Goal: Information Seeking & Learning: Learn about a topic

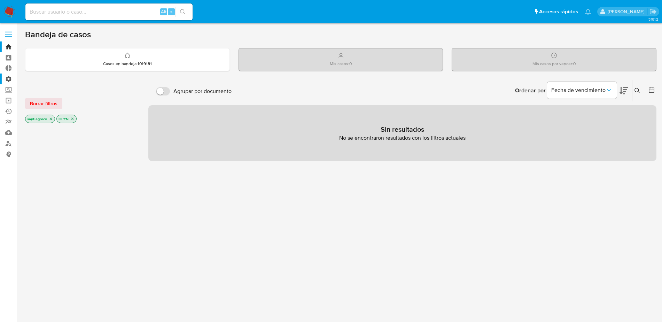
click at [8, 77] on label "Administración" at bounding box center [41, 79] width 83 height 11
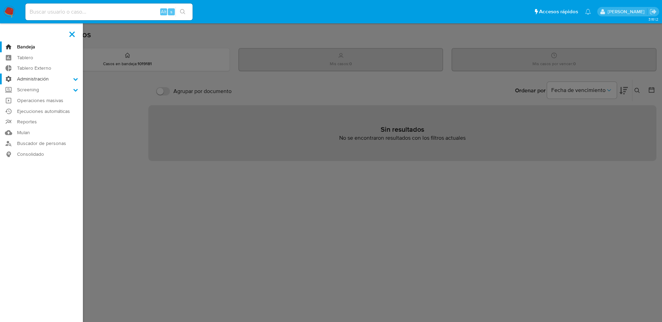
click at [0, 0] on input "Administración" at bounding box center [0, 0] width 0 height 0
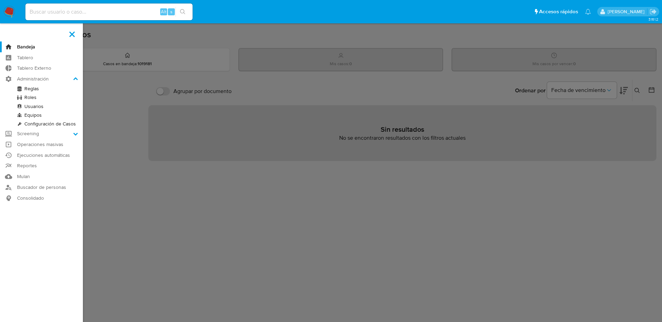
click at [34, 86] on link "Reglas" at bounding box center [41, 88] width 83 height 9
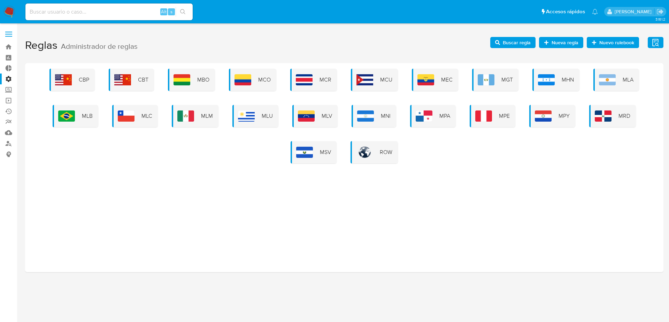
click at [8, 38] on label at bounding box center [8, 34] width 17 height 15
click at [0, 0] on input "checkbox" at bounding box center [0, 0] width 0 height 0
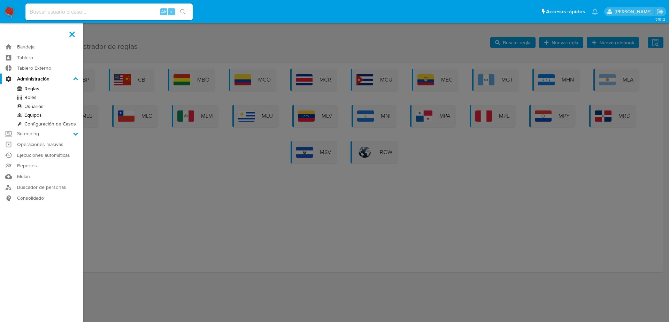
click at [14, 18] on nav "Pausado Ver notificaciones Alt s Accesos rápidos Presiona las siguientes teclas…" at bounding box center [334, 11] width 669 height 23
click at [6, 14] on img at bounding box center [9, 12] width 12 height 12
click at [6, 13] on img at bounding box center [9, 12] width 12 height 12
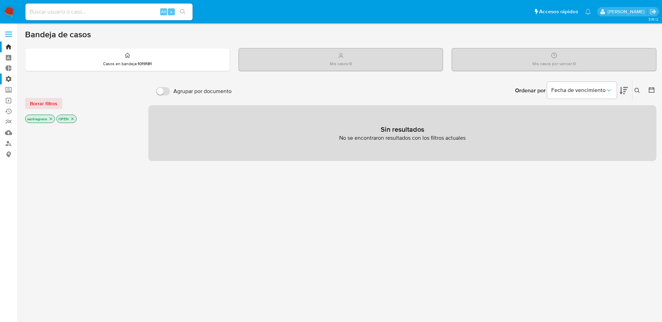
click at [7, 80] on label "Administración" at bounding box center [41, 79] width 83 height 11
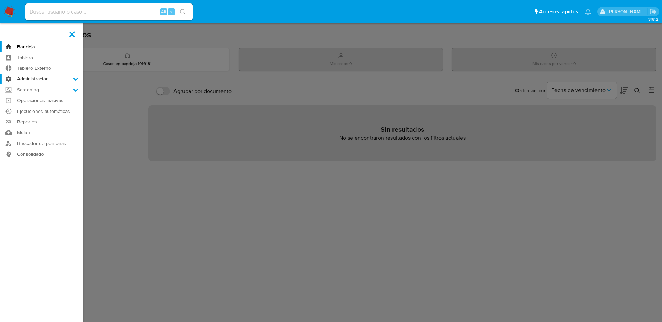
click at [0, 0] on input "Administración" at bounding box center [0, 0] width 0 height 0
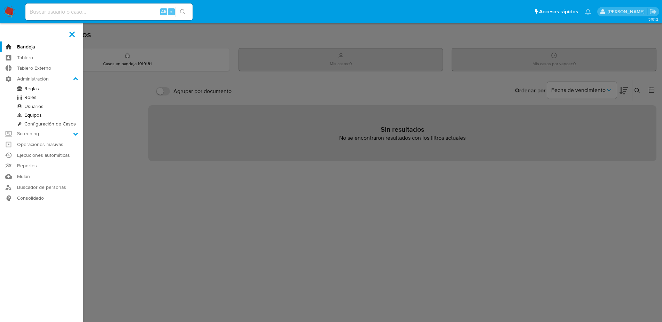
click at [25, 87] on link "Reglas" at bounding box center [41, 88] width 83 height 9
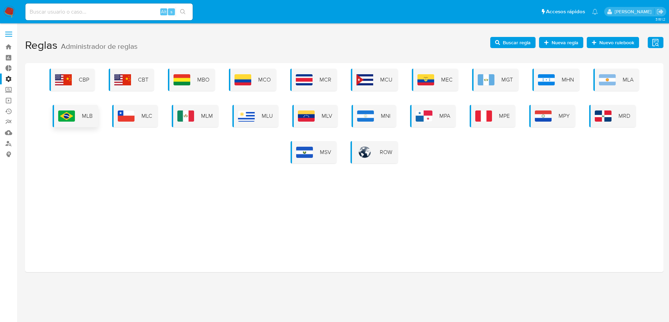
click at [79, 115] on div "MLB" at bounding box center [76, 116] width 46 height 22
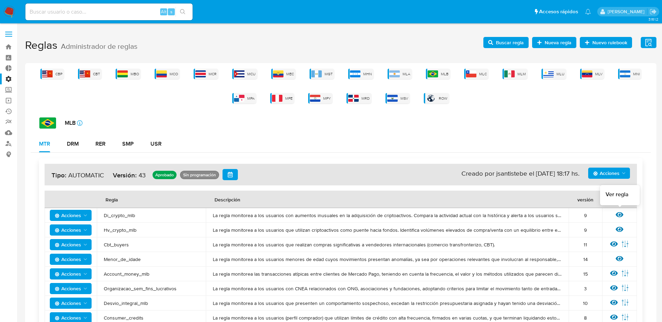
click at [620, 213] on icon at bounding box center [620, 215] width 8 height 8
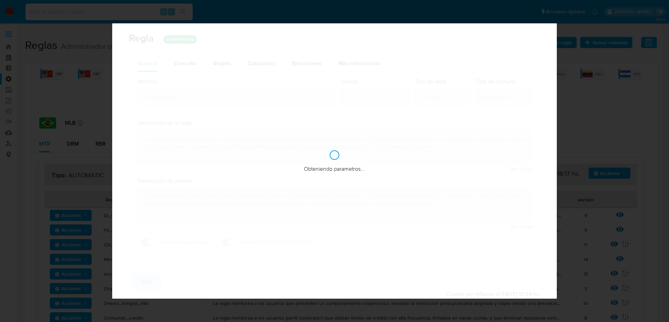
checkbox input "true"
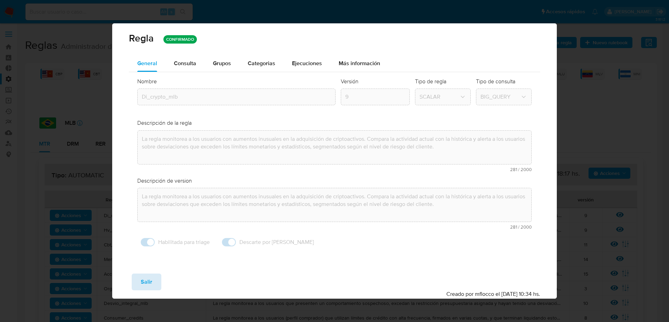
click at [157, 278] on button "Salir" at bounding box center [147, 282] width 30 height 17
type input "1"
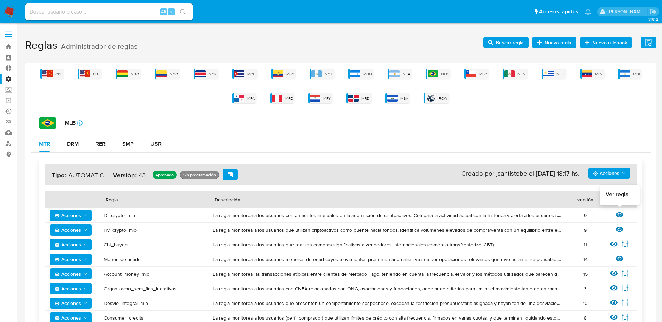
click at [619, 214] on icon at bounding box center [620, 215] width 8 height 8
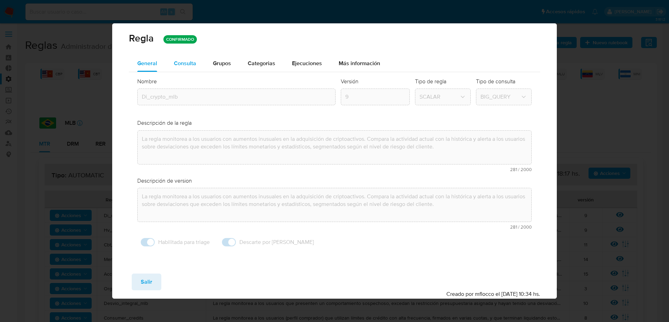
click at [183, 62] on span "Consulta" at bounding box center [185, 63] width 22 height 8
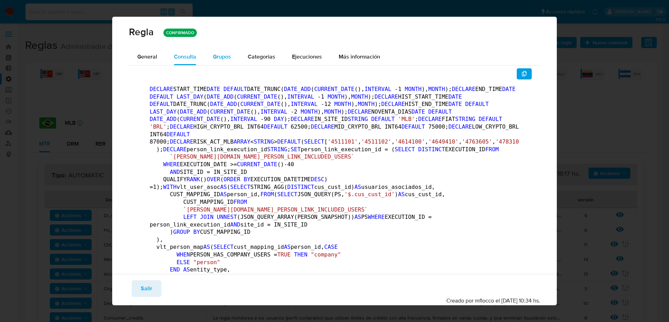
click at [218, 58] on span "Grupos" at bounding box center [222, 57] width 18 height 8
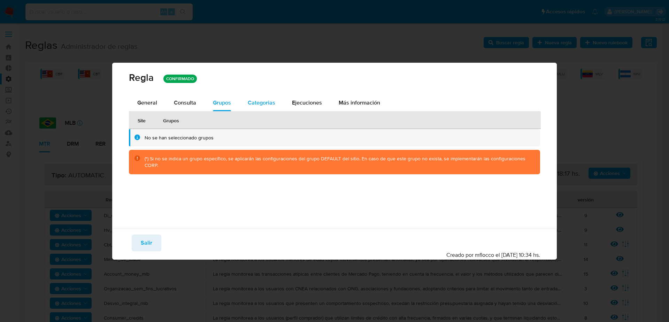
click at [264, 105] on span "Categorias" at bounding box center [262, 103] width 28 height 8
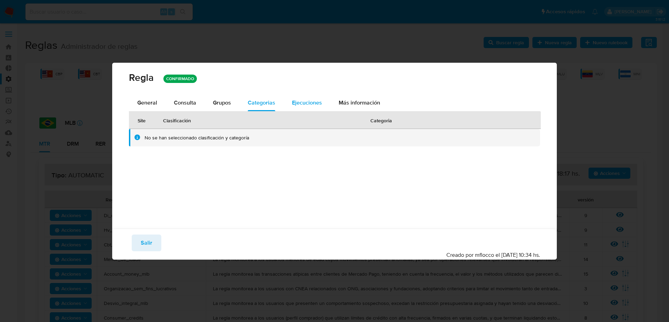
click at [312, 102] on span "Ejecuciones" at bounding box center [307, 103] width 30 height 8
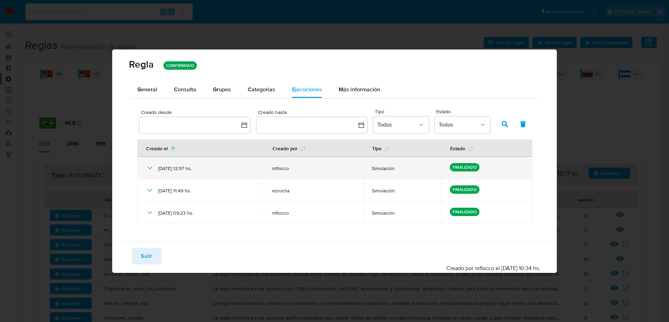
click at [388, 170] on span "Simulación" at bounding box center [402, 168] width 61 height 6
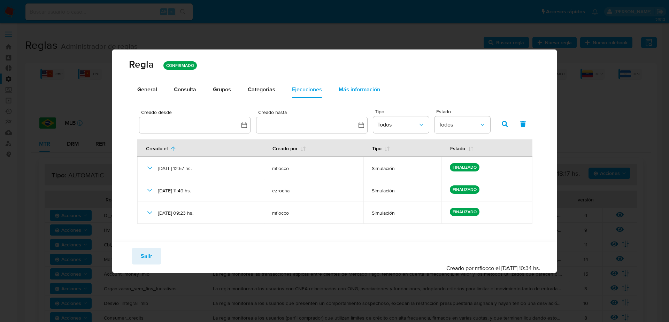
click at [361, 84] on div "Más información" at bounding box center [359, 89] width 41 height 17
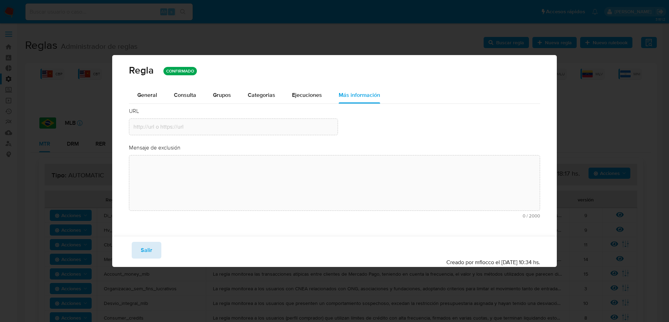
click at [153, 251] on button "Salir" at bounding box center [147, 250] width 30 height 17
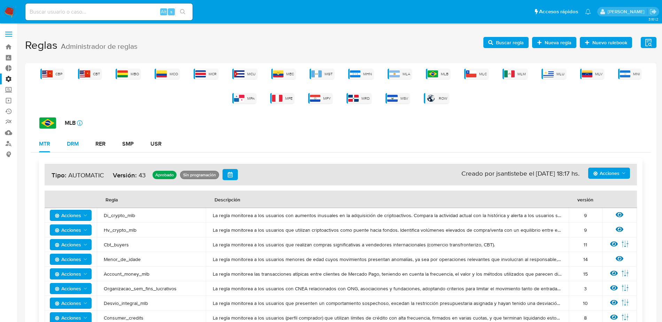
click at [72, 149] on div "DRM" at bounding box center [73, 144] width 12 height 17
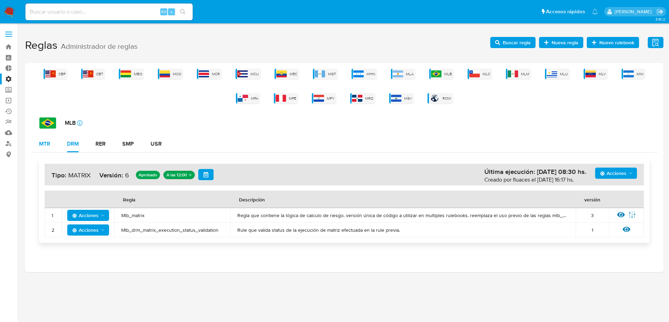
click at [47, 146] on div "MTR" at bounding box center [44, 144] width 11 height 6
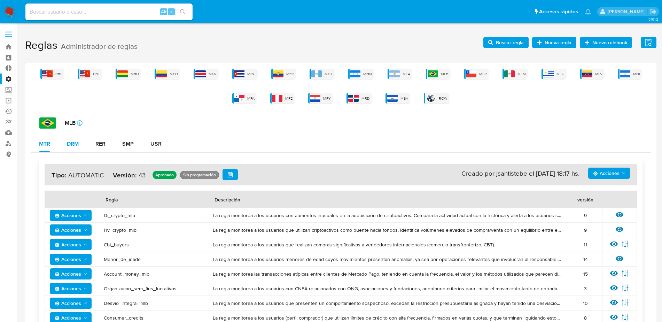
click at [74, 146] on div "DRM" at bounding box center [73, 144] width 12 height 6
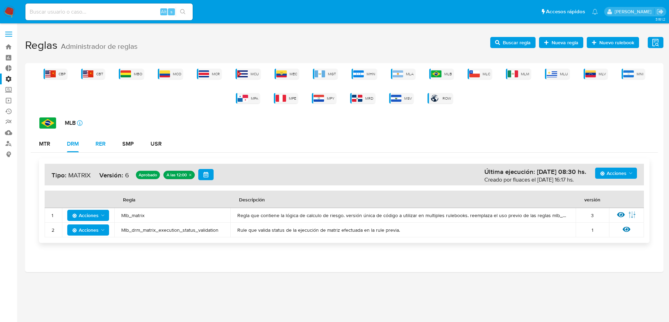
click at [111, 141] on button "RER" at bounding box center [100, 144] width 27 height 17
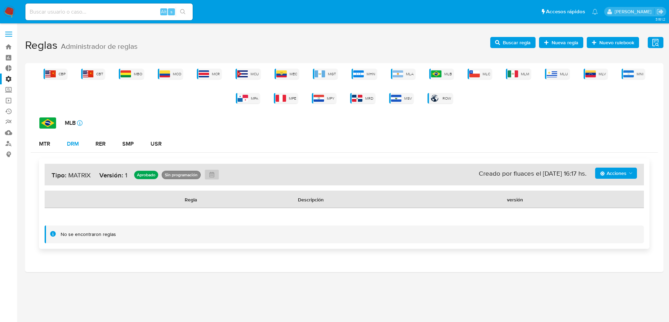
drag, startPoint x: 85, startPoint y: 135, endPoint x: 82, endPoint y: 142, distance: 7.8
click at [84, 135] on div "MLB icon-info-16 MTR DRM RER SMP USR Acciones Sin ejecuciones realizadas Creado…" at bounding box center [344, 185] width 627 height 137
click at [80, 147] on button "DRM" at bounding box center [73, 144] width 29 height 17
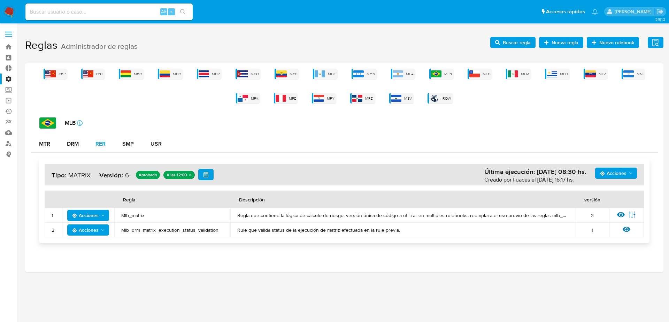
click at [103, 146] on div "RER" at bounding box center [100, 144] width 10 height 6
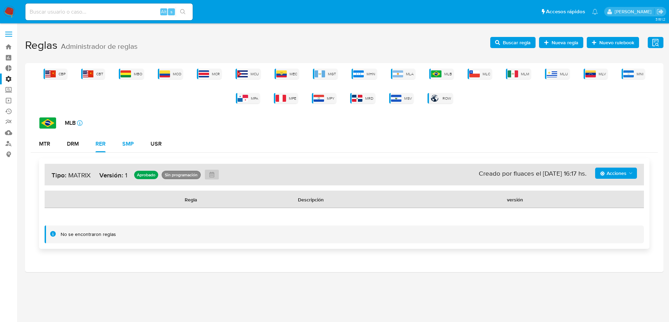
click at [132, 144] on div "SMP" at bounding box center [127, 144] width 11 height 6
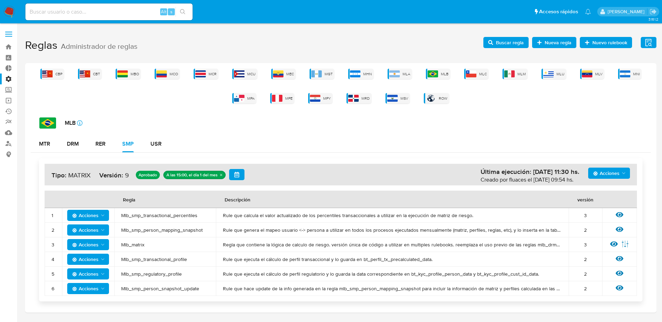
drag, startPoint x: 159, startPoint y: 143, endPoint x: 135, endPoint y: 105, distance: 45.2
click at [135, 104] on div "CBP CBT MBO MCO MCR MCU MEC MGT MHN MLA MLB MLC MLM MLU MLV MNI MPA MPE MPY MRD…" at bounding box center [341, 188] width 632 height 250
click at [161, 144] on div "USR" at bounding box center [156, 144] width 11 height 6
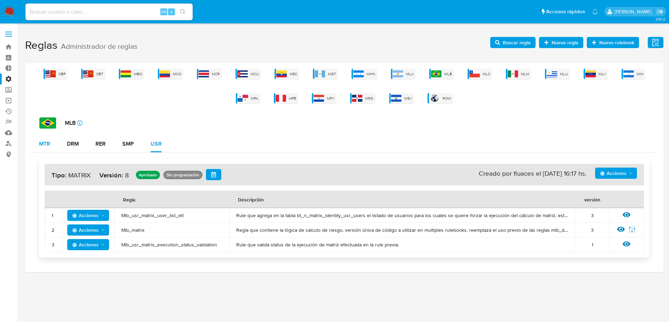
click at [38, 143] on button "MTR" at bounding box center [45, 144] width 28 height 17
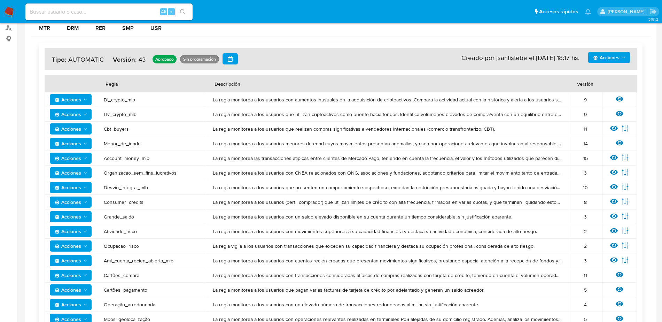
scroll to position [131, 0]
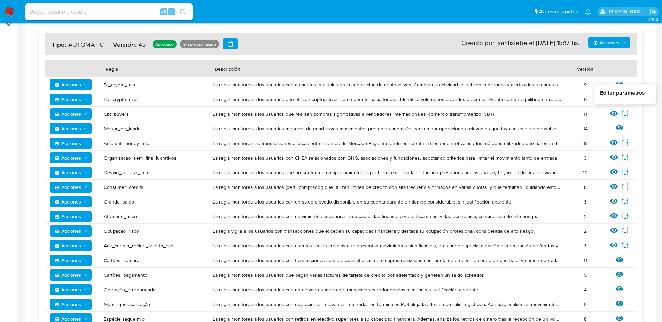
click at [626, 112] on icon at bounding box center [625, 113] width 6 height 7
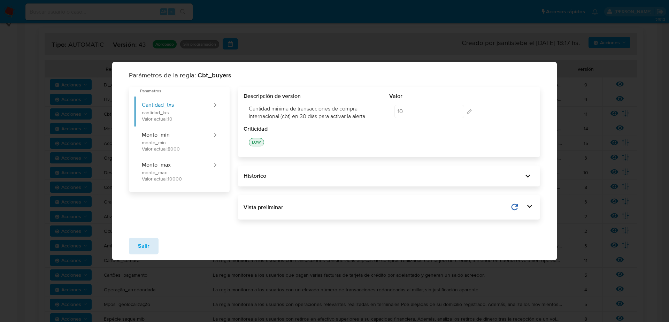
click at [131, 246] on button "Salir" at bounding box center [144, 246] width 30 height 17
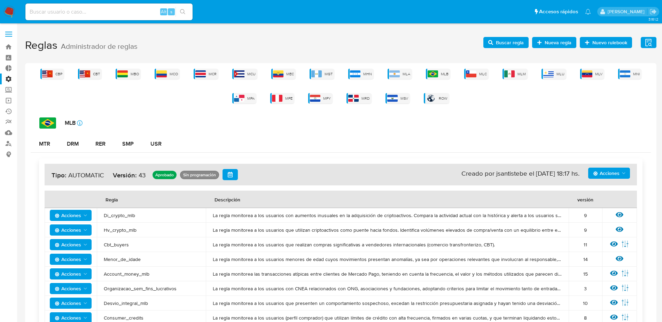
scroll to position [44, 0]
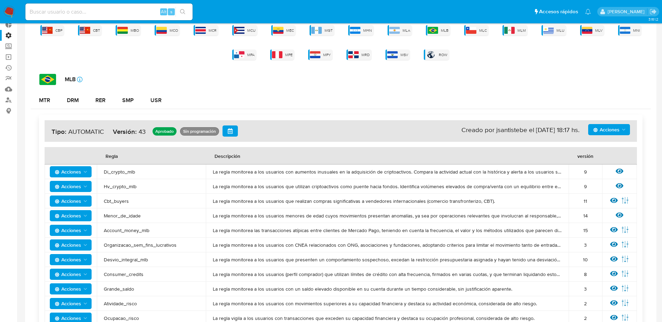
click at [620, 124] on span "Acciones" at bounding box center [606, 129] width 26 height 11
click at [604, 99] on div "MTR DRM RER SMP USR" at bounding box center [341, 100] width 621 height 17
click at [621, 141] on div "Acciones Sin ejecuciones realizadas Creado por jsantistebe el 08/09/2025 18:17 …" at bounding box center [341, 131] width 593 height 22
click at [620, 136] on h4 "Acciones Sin ejecuciones realizadas Creado por jsantistebe el 08/09/2025 18:17 …" at bounding box center [341, 130] width 579 height 11
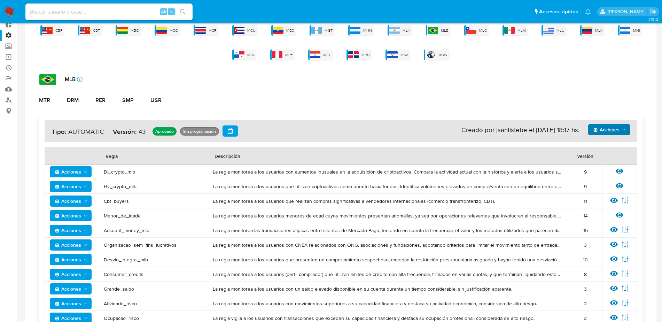
click at [620, 132] on span "Acciones" at bounding box center [606, 129] width 26 height 11
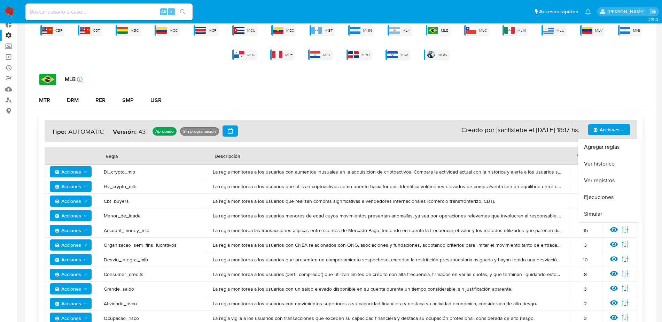
click at [568, 74] on div "MLB icon-info-16" at bounding box center [345, 79] width 612 height 11
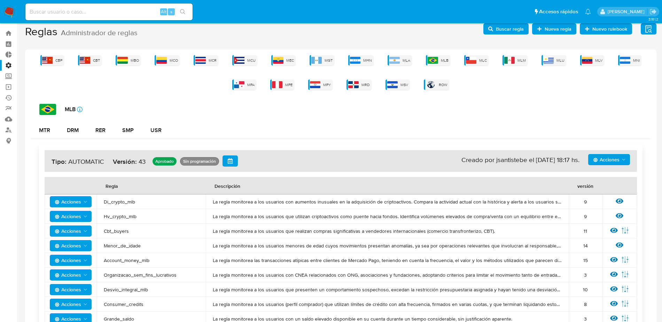
scroll to position [0, 0]
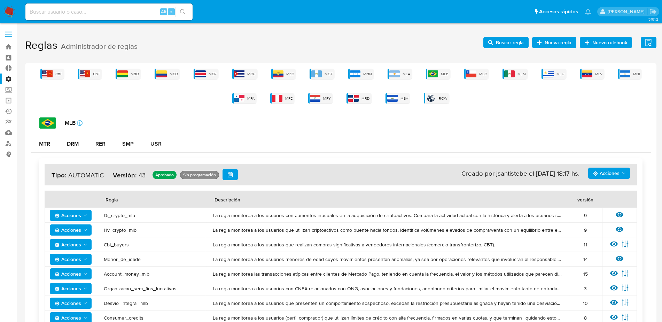
click at [508, 42] on span "Buscar regla" at bounding box center [510, 42] width 28 height 11
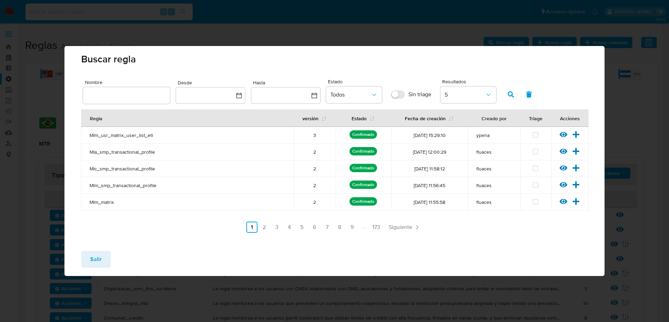
click at [141, 98] on input "text" at bounding box center [126, 95] width 87 height 9
type input "desvio_propo"
click at [505, 101] on button "button" at bounding box center [511, 94] width 18 height 17
drag, startPoint x: 142, startPoint y: 133, endPoint x: 143, endPoint y: 140, distance: 7.0
click at [138, 133] on td "Desvio_proporcional_mlm" at bounding box center [187, 135] width 213 height 17
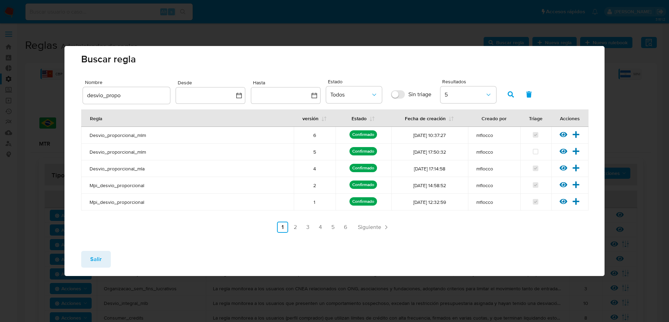
drag, startPoint x: 148, startPoint y: 180, endPoint x: 134, endPoint y: 175, distance: 14.7
click at [134, 175] on tbody "Desvio_proporcional_mlm 6 Confirmado 05/09/2025 10:37:27 mflocco Ver regla Vers…" at bounding box center [334, 169] width 507 height 84
click at [143, 168] on span "Desvio_proporcional_mla" at bounding box center [188, 169] width 196 height 6
click at [97, 259] on span "Salir" at bounding box center [95, 259] width 11 height 15
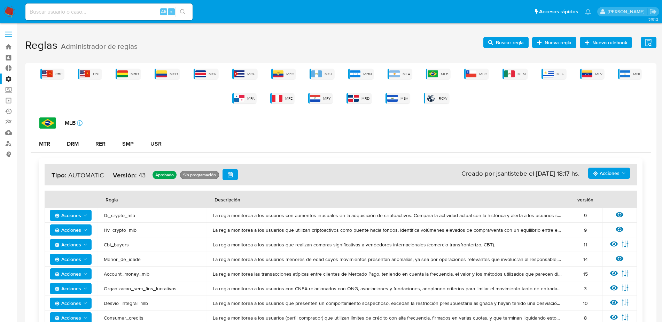
click at [613, 174] on span "Acciones" at bounding box center [606, 173] width 26 height 11
click at [611, 140] on div "MTR DRM RER SMP USR" at bounding box center [341, 144] width 621 height 17
click at [512, 39] on span "Buscar regla" at bounding box center [510, 42] width 28 height 11
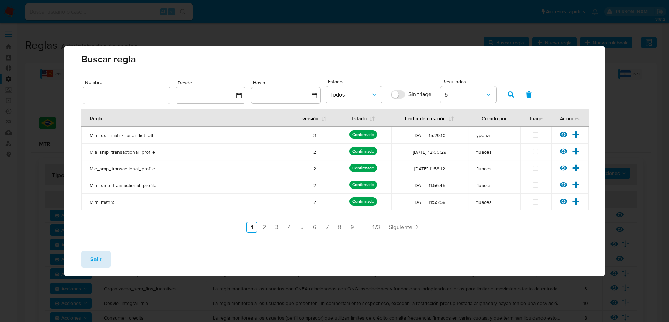
click at [83, 256] on button "Salir" at bounding box center [96, 259] width 30 height 17
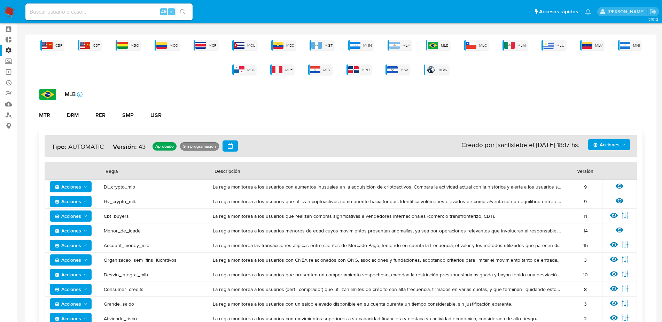
scroll to position [44, 0]
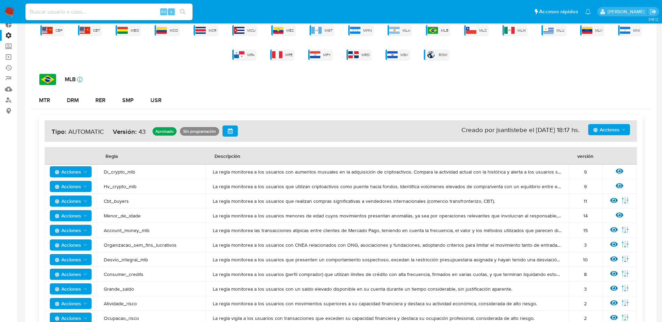
click at [609, 136] on h4 "Acciones Sin ejecuciones realizadas Creado por jsantistebe el 08/09/2025 18:17 …" at bounding box center [341, 130] width 579 height 11
click at [610, 133] on span "Acciones" at bounding box center [606, 129] width 26 height 11
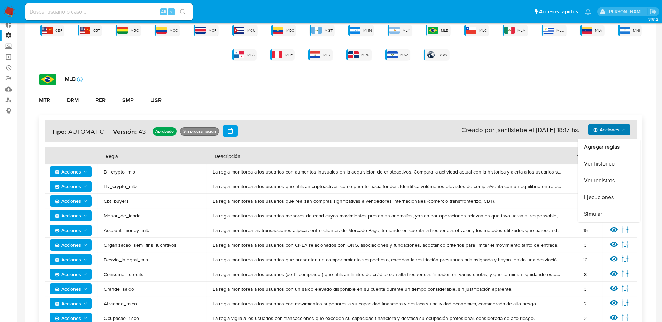
click at [610, 133] on span "Acciones" at bounding box center [606, 129] width 26 height 11
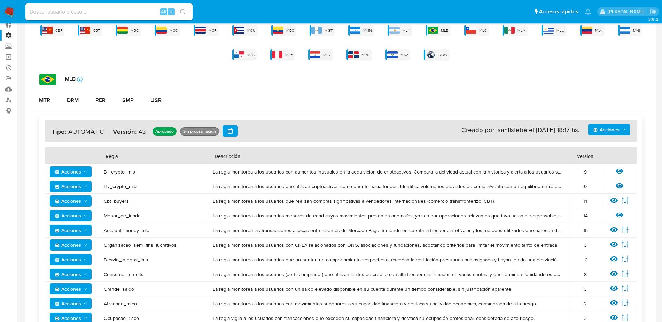
click at [610, 133] on span "Acciones" at bounding box center [606, 129] width 26 height 11
click at [609, 148] on button "Agregar reglas" at bounding box center [609, 147] width 63 height 17
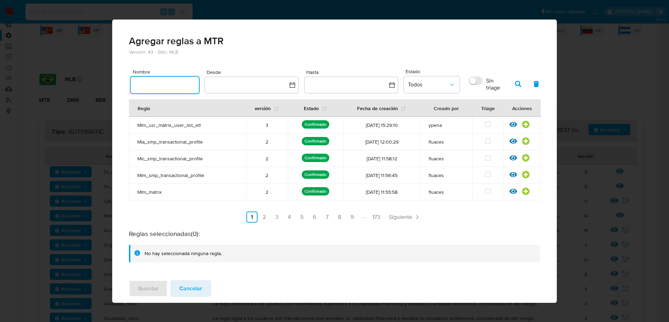
click at [161, 83] on input "text" at bounding box center [165, 84] width 68 height 9
click at [191, 288] on span "Cancelar" at bounding box center [190, 288] width 23 height 15
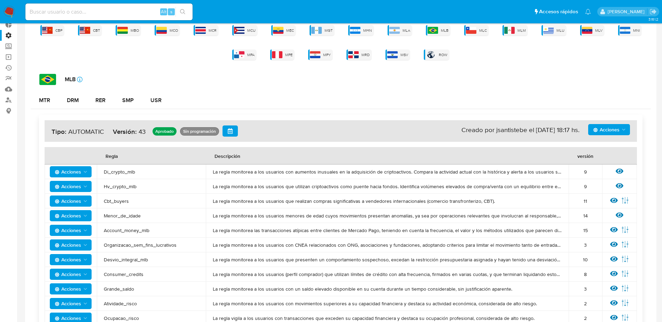
click at [83, 216] on icon "Acciones" at bounding box center [86, 216] width 6 height 6
click at [606, 132] on span "Acciones" at bounding box center [606, 129] width 26 height 11
click at [516, 60] on div "CBP CBT MBO MCO MCR MCU MEC MGT MHN MLA MLB MLC MLM MLU MLV MNI MPA MPE MPY MRD…" at bounding box center [341, 42] width 621 height 35
click at [72, 166] on span "Acciones" at bounding box center [68, 171] width 26 height 11
click at [66, 187] on button "Deshabilitar" at bounding box center [70, 189] width 63 height 17
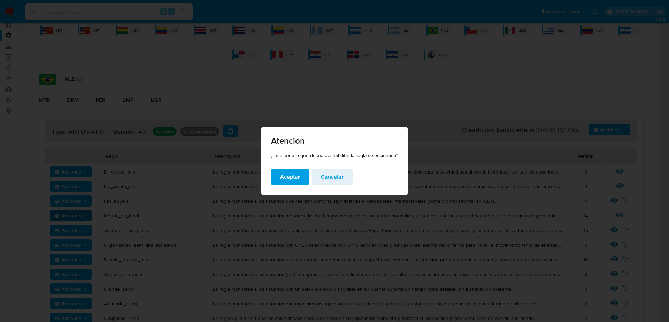
click at [280, 179] on button "Aceptar" at bounding box center [290, 177] width 38 height 17
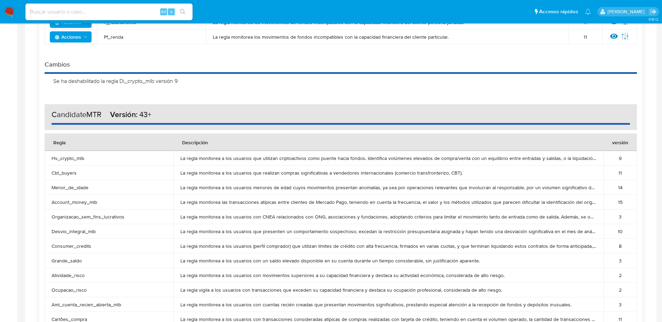
scroll to position [653, 0]
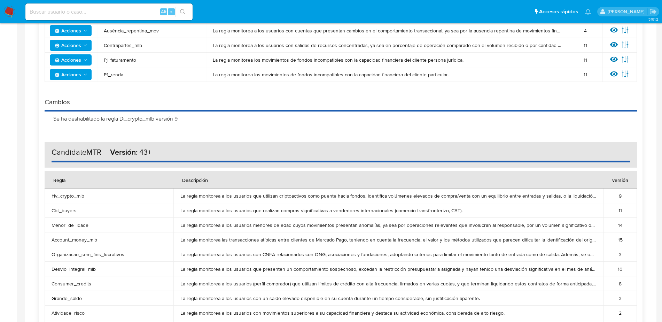
drag, startPoint x: 186, startPoint y: 124, endPoint x: 82, endPoint y: 110, distance: 105.0
click at [82, 110] on div "Cambios Se ha deshabilitado la regla Di_crypto_mlb versión 9" at bounding box center [341, 112] width 593 height 29
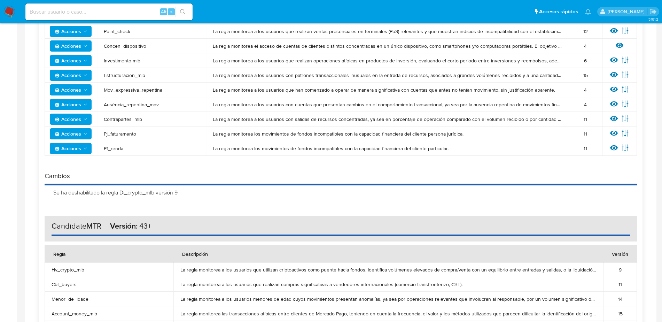
scroll to position [566, 0]
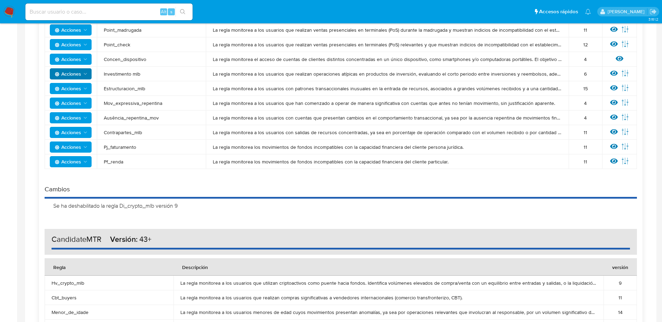
click at [62, 73] on span "Acciones" at bounding box center [68, 73] width 26 height 11
click at [76, 99] on button "Deshabilitar" at bounding box center [70, 91] width 63 height 17
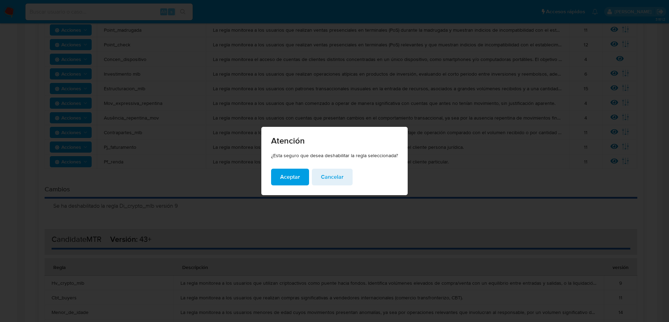
click at [284, 179] on span "Aceptar" at bounding box center [290, 176] width 20 height 15
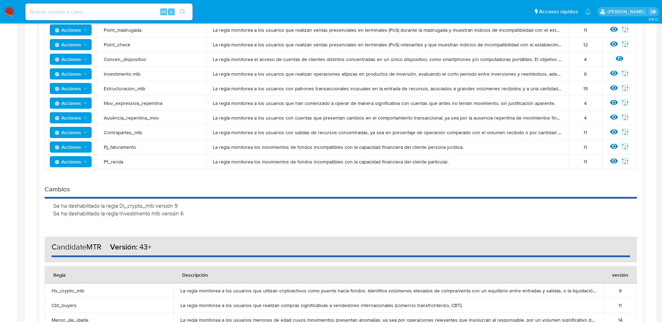
click at [277, 200] on div "Se ha deshabilitado la regla Di_crypto_mlb versión 9 Se ha deshabilitado la reg…" at bounding box center [341, 210] width 593 height 22
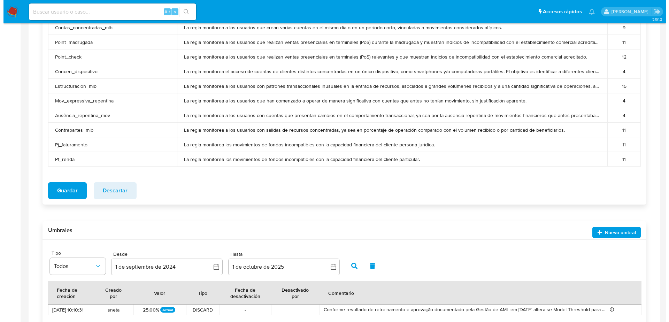
scroll to position [1143, 0]
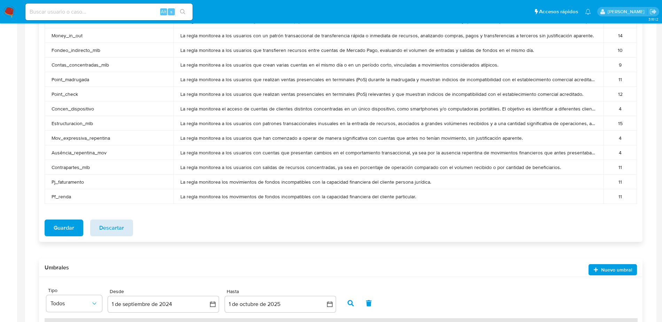
click at [120, 228] on span "Descartar" at bounding box center [111, 227] width 25 height 15
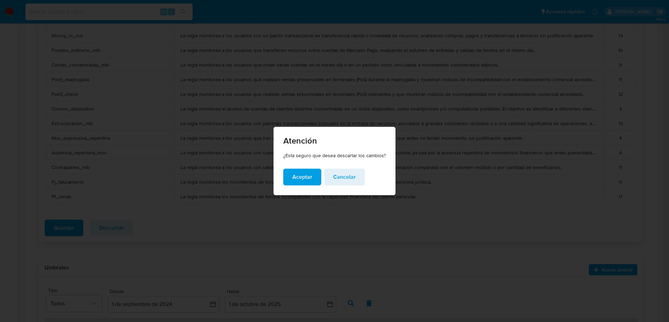
click at [307, 181] on span "Aceptar" at bounding box center [302, 176] width 20 height 15
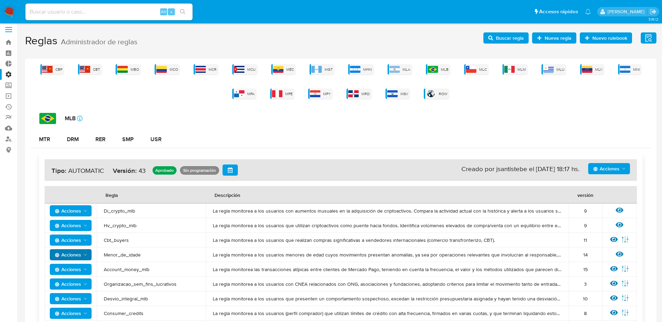
scroll to position [0, 0]
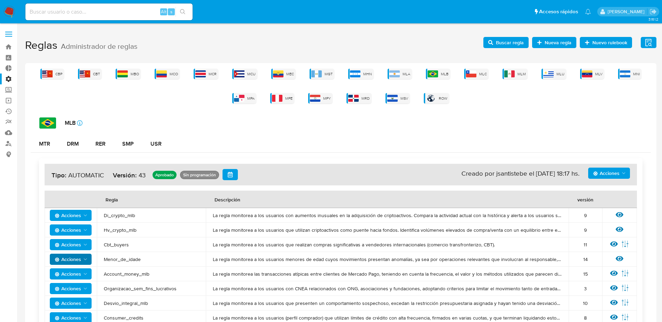
click at [591, 166] on div "Acciones Sin ejecuciones realizadas Creado por jsantistebe el 08/09/2025 18:17 …" at bounding box center [341, 175] width 593 height 22
click at [602, 175] on span "Acciones" at bounding box center [606, 173] width 26 height 11
click at [600, 257] on button "Simular" at bounding box center [609, 257] width 63 height 17
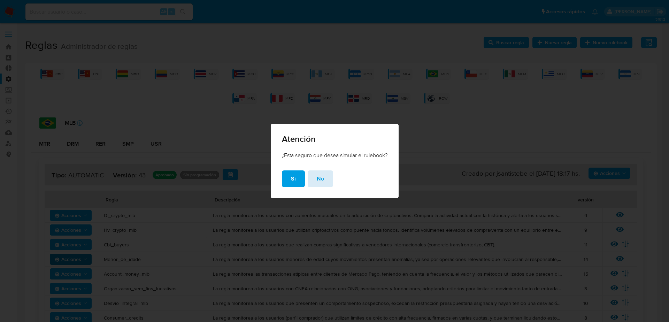
click at [322, 183] on span "No" at bounding box center [320, 178] width 7 height 15
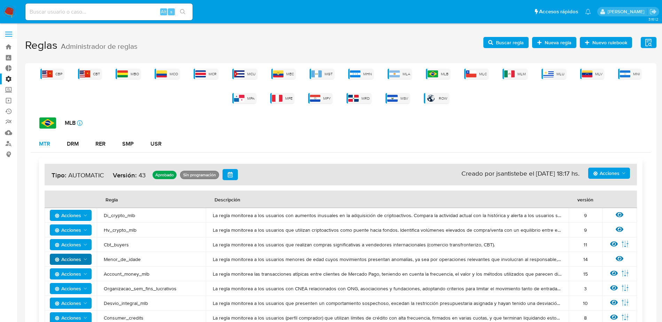
click at [47, 146] on div "MTR" at bounding box center [44, 144] width 11 height 6
click at [86, 148] on button "DRM" at bounding box center [73, 144] width 29 height 17
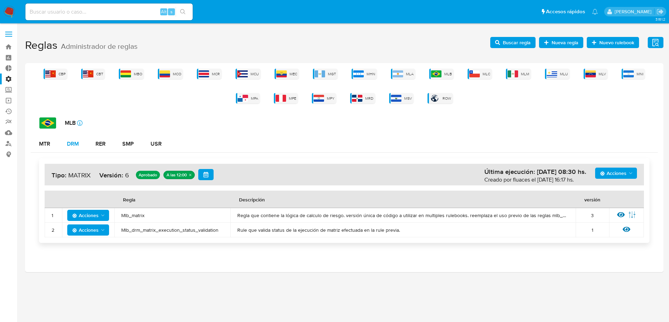
drag, startPoint x: 111, startPoint y: 143, endPoint x: 75, endPoint y: 144, distance: 35.9
click at [109, 143] on button "RER" at bounding box center [100, 144] width 27 height 17
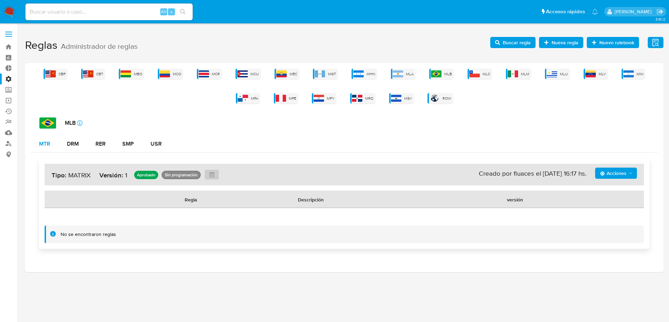
click at [31, 141] on button "MTR" at bounding box center [45, 144] width 28 height 17
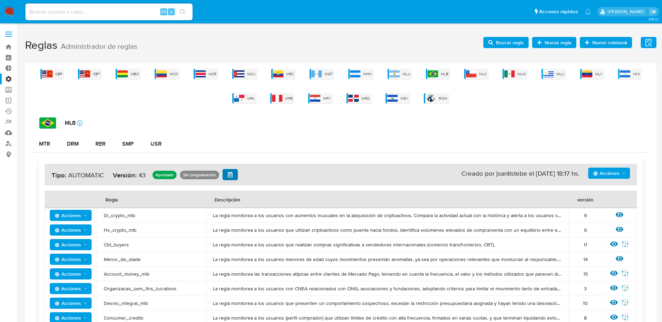
click at [225, 168] on div "Acciones Sin ejecuciones realizadas Creado por jsantistebe el 08/09/2025 18:17 …" at bounding box center [341, 175] width 593 height 22
click at [229, 174] on icon "button" at bounding box center [231, 175] width 6 height 6
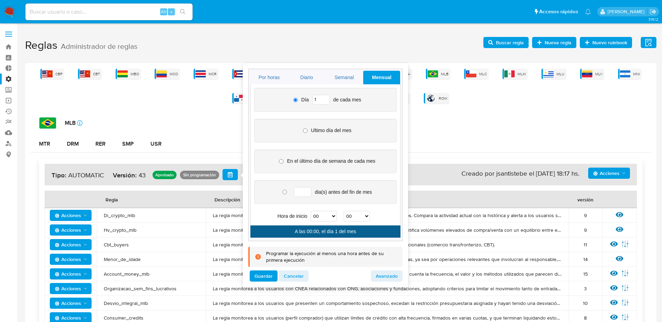
click at [406, 145] on div "Cada x minutos Por horas Diario Semanal Mensual Avanzado Día 1 de cada mes Ulti…" at bounding box center [326, 175] width 166 height 224
click at [424, 146] on div "MTR DRM RER SMP USR" at bounding box center [341, 144] width 621 height 17
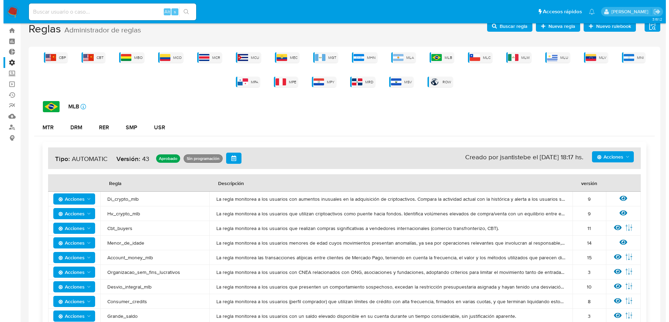
scroll to position [44, 0]
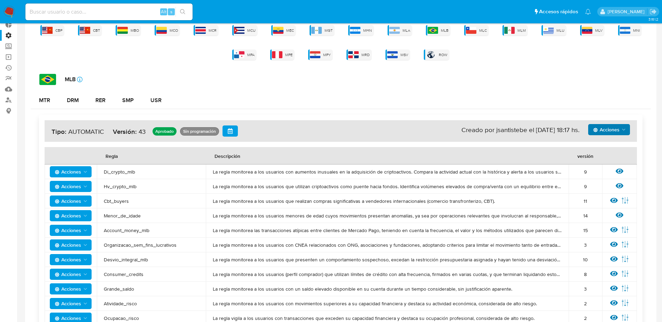
click at [613, 134] on span "Acciones" at bounding box center [606, 129] width 26 height 11
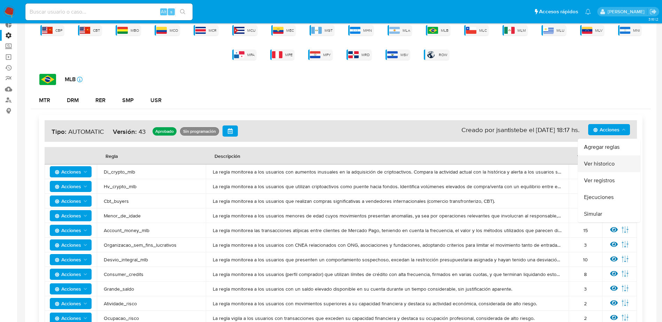
click at [611, 165] on button "Ver historico" at bounding box center [609, 163] width 63 height 17
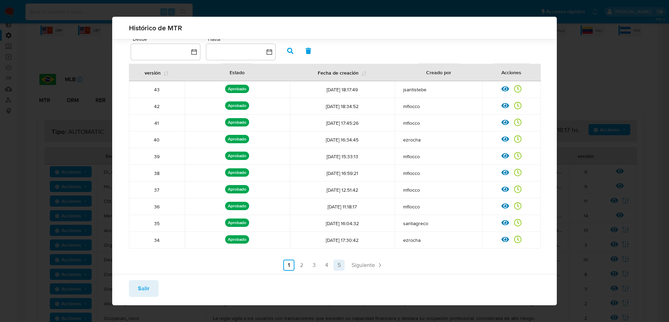
scroll to position [32, 0]
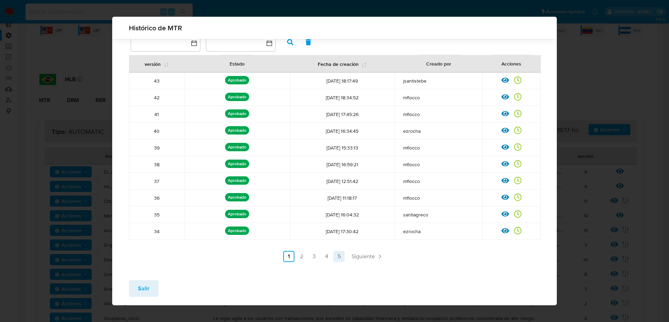
click at [333, 258] on link "5" at bounding box center [338, 256] width 11 height 11
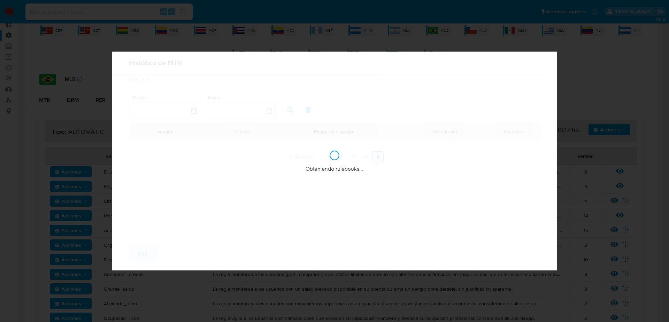
scroll to position [0, 0]
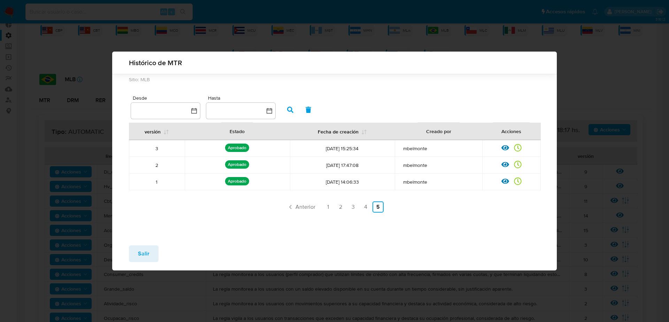
click at [346, 211] on li "2" at bounding box center [340, 206] width 11 height 11
click at [355, 206] on link "3" at bounding box center [352, 206] width 11 height 11
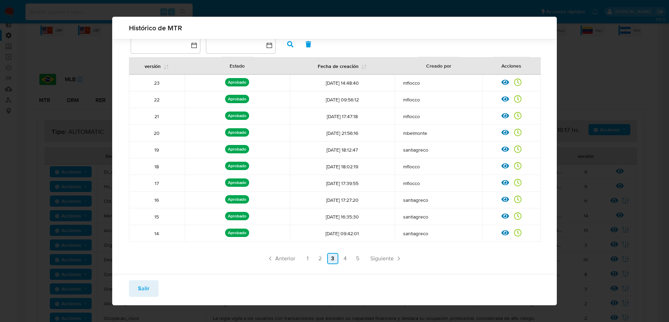
scroll to position [32, 0]
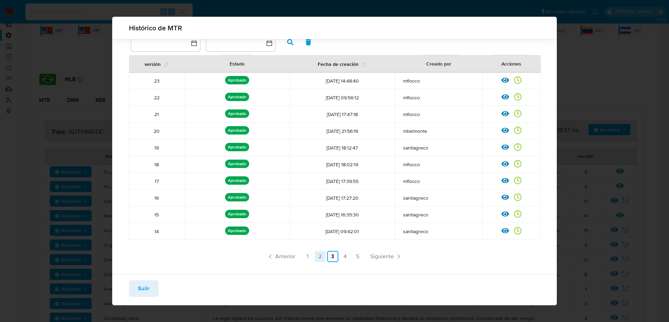
click at [319, 258] on link "2" at bounding box center [320, 256] width 11 height 11
click at [353, 262] on link "5" at bounding box center [357, 256] width 11 height 11
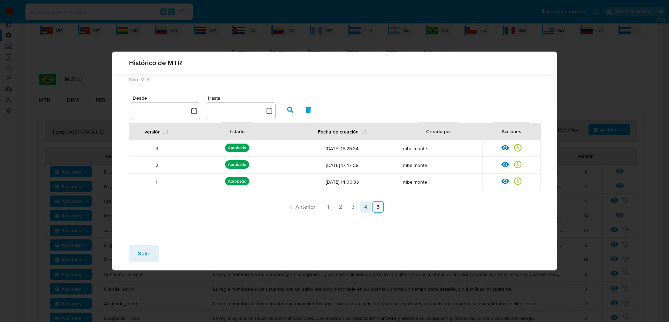
click at [361, 206] on link "4" at bounding box center [365, 206] width 11 height 11
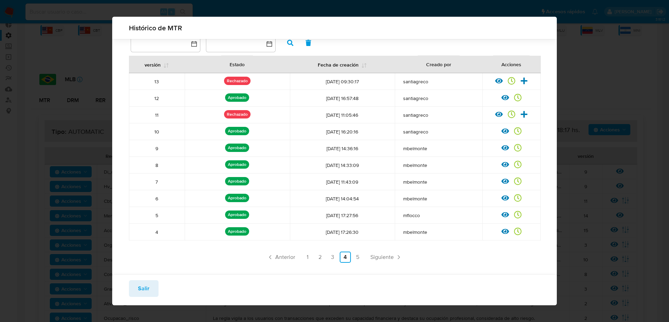
scroll to position [32, 0]
click at [330, 256] on link "3" at bounding box center [332, 256] width 11 height 11
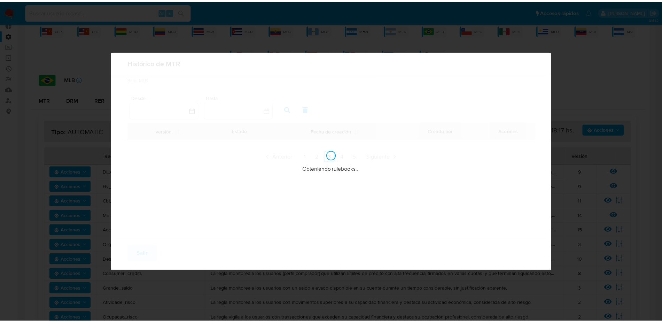
scroll to position [0, 0]
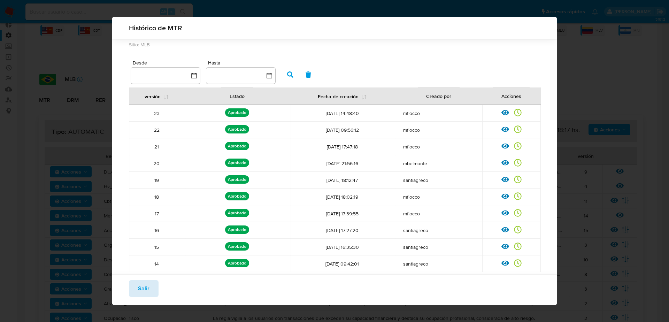
click at [156, 284] on button "Salir" at bounding box center [144, 288] width 30 height 17
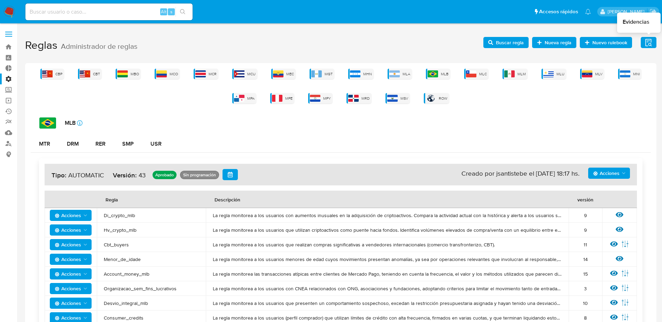
click at [648, 40] on icon "button" at bounding box center [649, 42] width 6 height 7
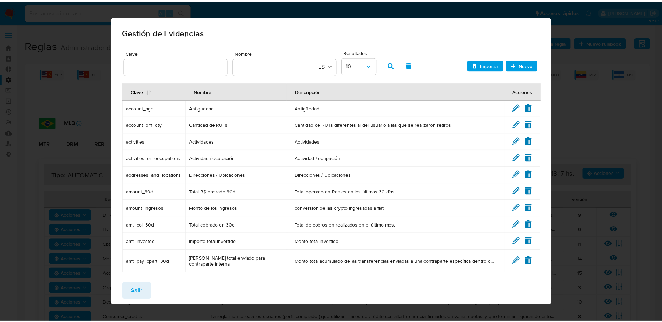
scroll to position [24, 0]
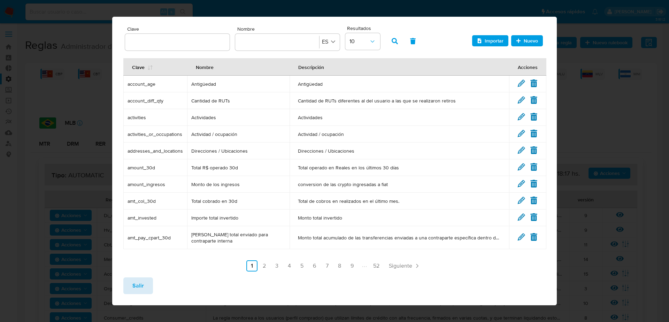
click at [138, 287] on span "Salir" at bounding box center [137, 285] width 11 height 15
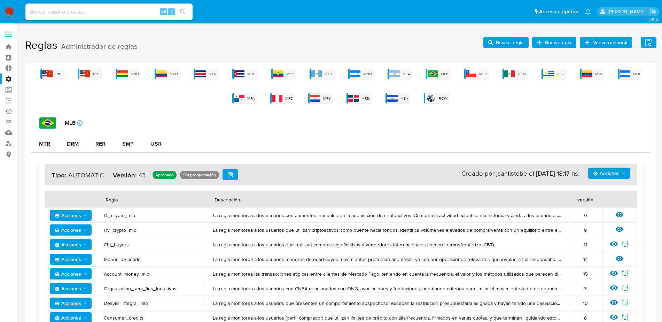
click at [414, 20] on ul "Pausado Ver notificaciones Alt s Accesos rápidos Presiona las siguientes teclas…" at bounding box center [308, 11] width 573 height 17
click at [9, 13] on img at bounding box center [9, 12] width 12 height 12
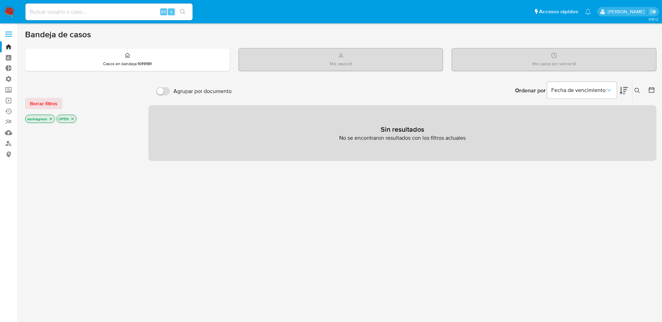
click at [51, 119] on icon "close-filter" at bounding box center [51, 119] width 2 height 2
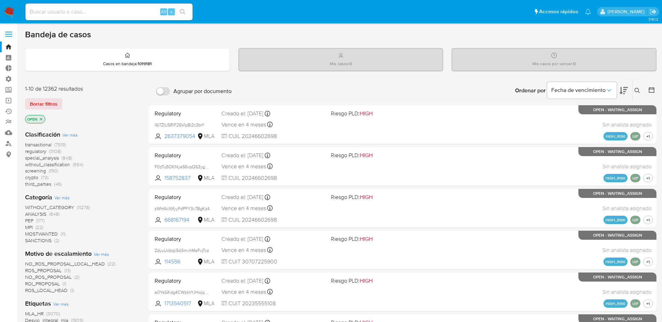
drag, startPoint x: 44, startPoint y: 120, endPoint x: 40, endPoint y: 120, distance: 3.5
click at [41, 120] on p "OPEN" at bounding box center [35, 119] width 20 height 8
click at [40, 120] on icon "close-filter" at bounding box center [41, 119] width 2 height 2
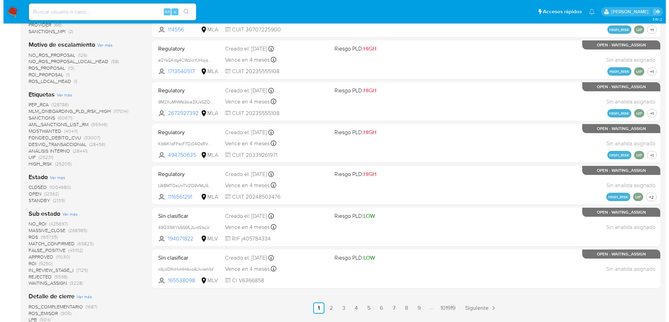
scroll to position [247, 0]
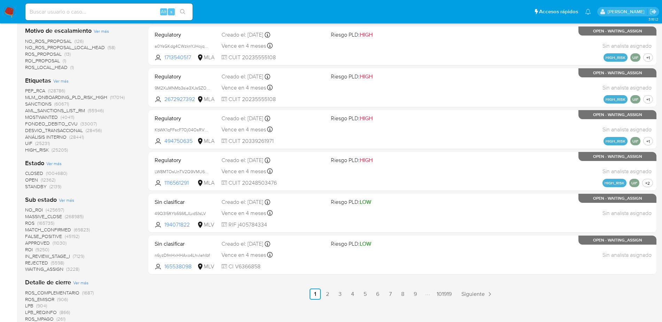
click at [61, 81] on span "Ver más" at bounding box center [60, 81] width 15 height 6
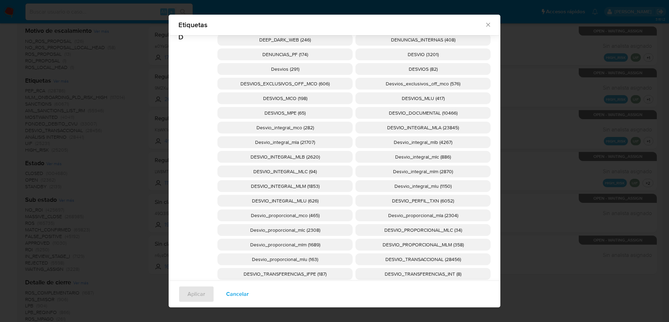
scroll to position [1302, 0]
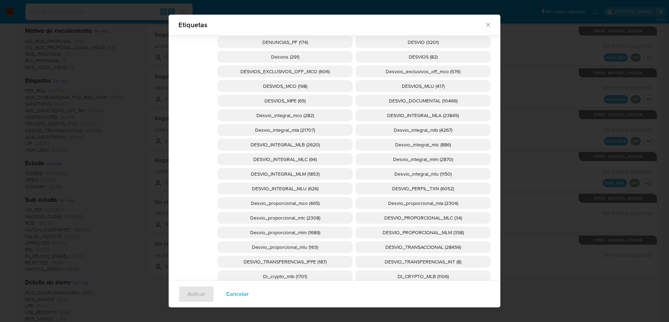
click at [305, 129] on span "Desvio_integral_mla (21707)" at bounding box center [285, 129] width 60 height 7
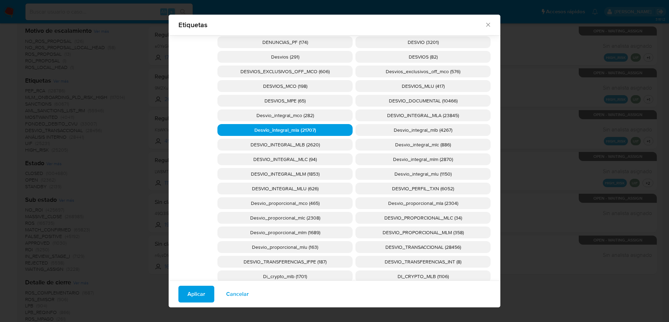
click at [194, 287] on span "Aplicar" at bounding box center [196, 293] width 18 height 15
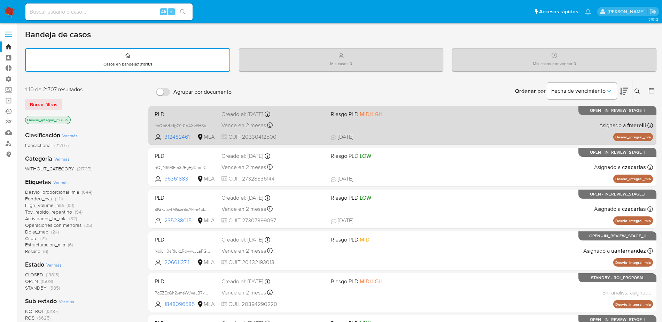
click at [459, 131] on div "PLD YoQp6ReTgO1t0V4Xv5HSeYRx 312482461 MLA Riesgo PLD: MIDHIGH Creado el: 12/09…" at bounding box center [402, 125] width 501 height 35
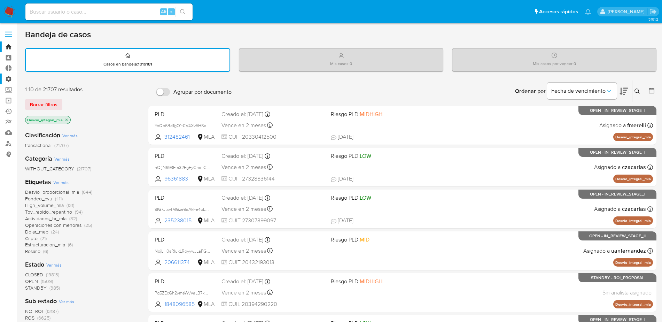
click at [11, 81] on label "Administración" at bounding box center [41, 79] width 83 height 11
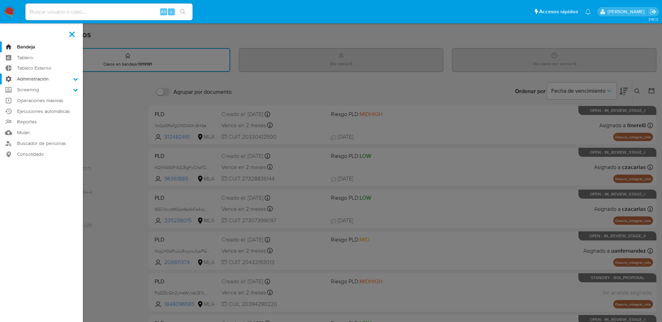
click at [0, 0] on input "Administración" at bounding box center [0, 0] width 0 height 0
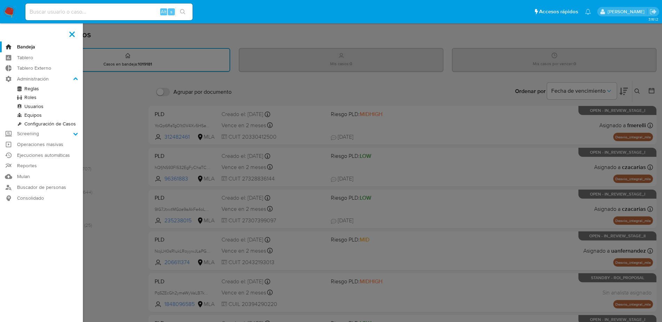
click at [36, 91] on link "Reglas" at bounding box center [41, 88] width 83 height 9
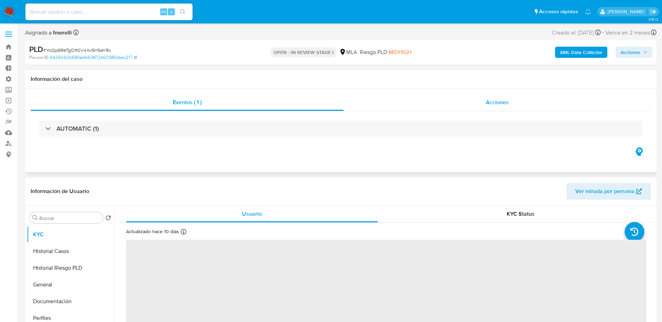
click at [491, 105] on span "Acciones" at bounding box center [497, 102] width 23 height 8
select select "10"
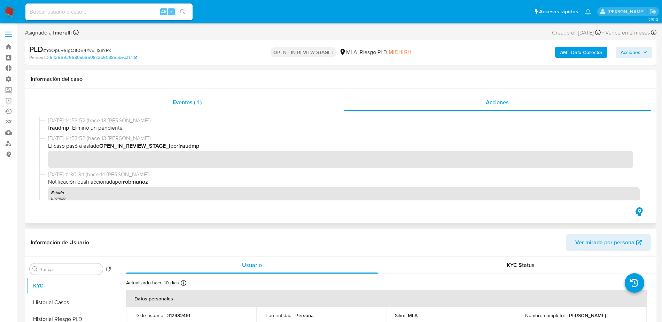
click at [244, 100] on div "Eventos ( 1 )" at bounding box center [187, 102] width 313 height 17
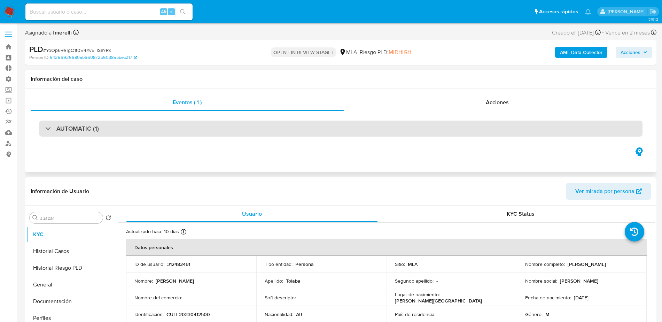
click at [127, 122] on div "AUTOMATIC (1)" at bounding box center [341, 129] width 604 height 16
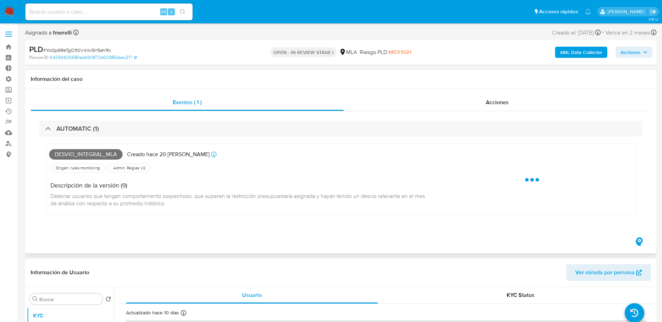
click at [426, 115] on div "AUTOMATIC (1) Desvio_integral_mla Creado hace 20 días Creado: 12/09/2025 03:37:…" at bounding box center [341, 173] width 621 height 125
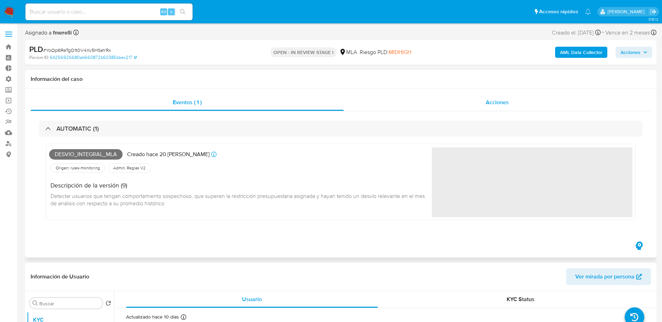
click at [434, 105] on div "Acciones" at bounding box center [497, 102] width 307 height 17
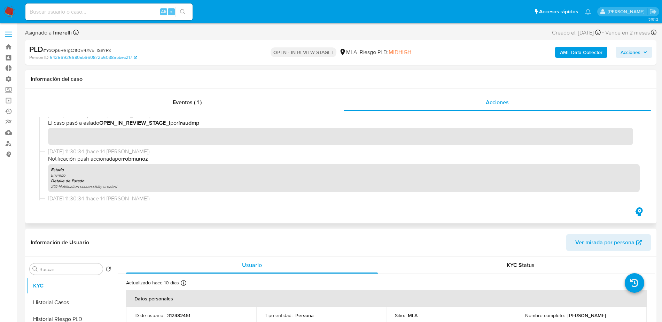
scroll to position [44, 0]
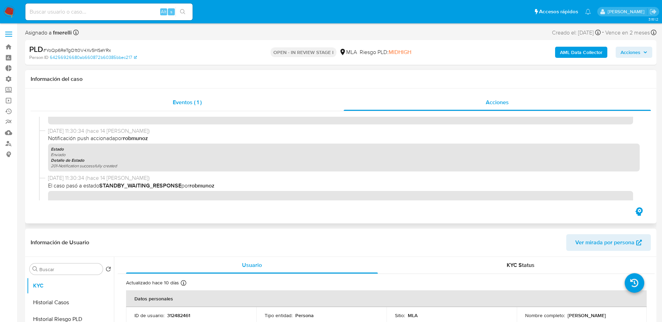
click at [235, 107] on div "Eventos ( 1 )" at bounding box center [187, 102] width 313 height 17
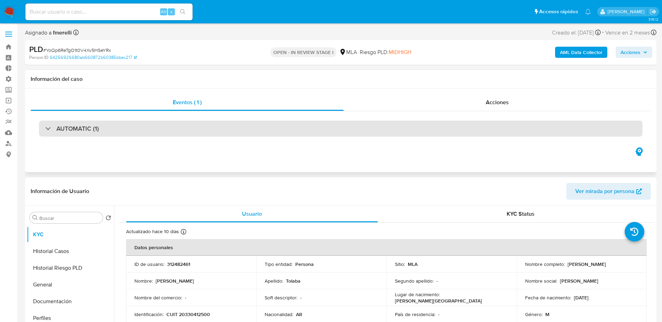
click at [101, 135] on div "AUTOMATIC (1)" at bounding box center [341, 129] width 604 height 16
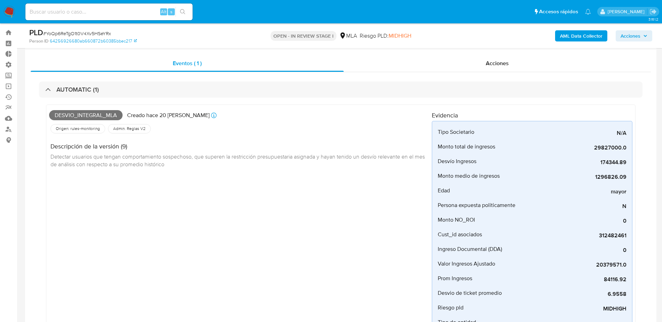
scroll to position [0, 0]
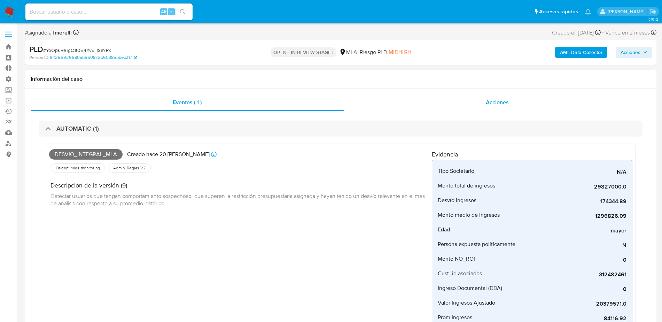
click at [438, 97] on div "Acciones" at bounding box center [497, 102] width 307 height 17
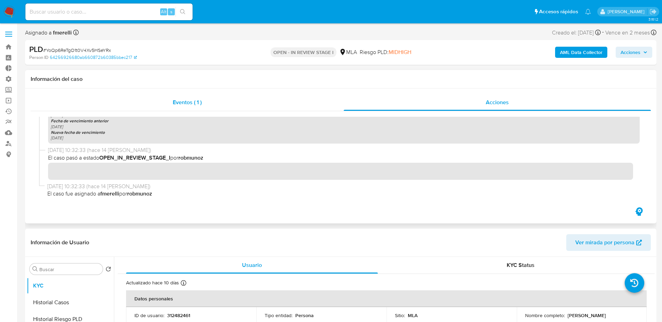
click at [168, 103] on div "Eventos ( 1 )" at bounding box center [187, 102] width 313 height 17
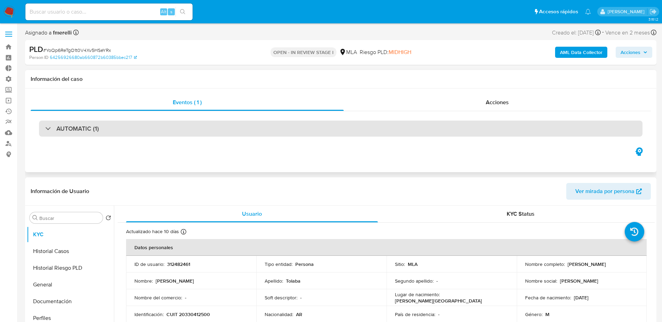
click at [70, 121] on div "AUTOMATIC (1)" at bounding box center [341, 129] width 604 height 16
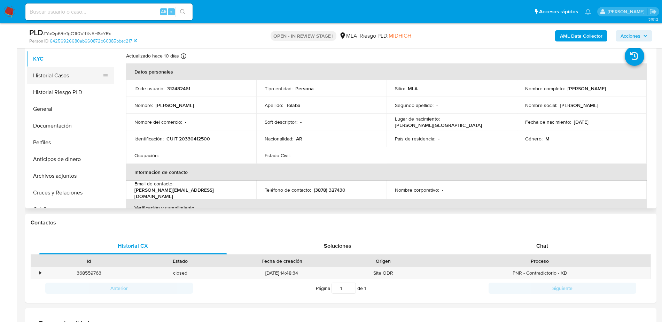
scroll to position [392, 0]
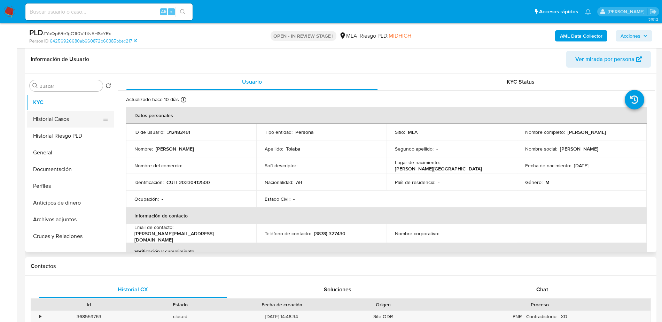
click at [56, 124] on button "Historial Casos" at bounding box center [68, 119] width 82 height 17
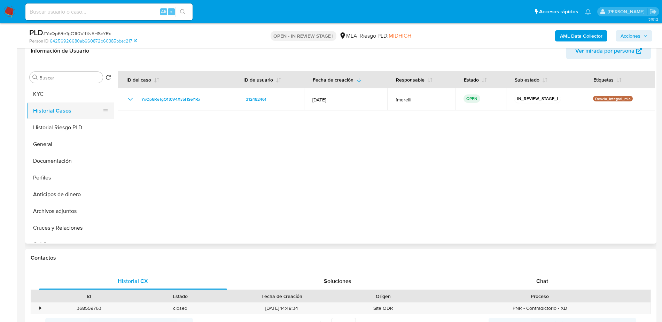
click at [56, 124] on button "Historial Riesgo PLD" at bounding box center [70, 127] width 87 height 17
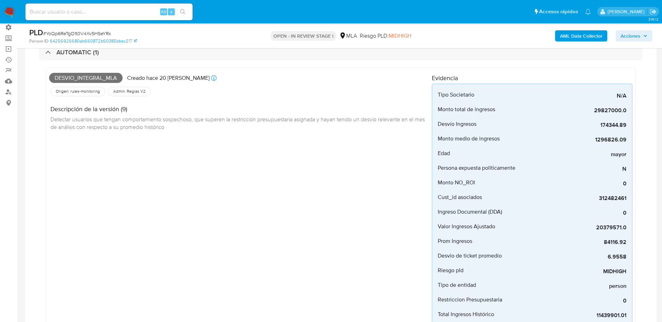
scroll to position [0, 0]
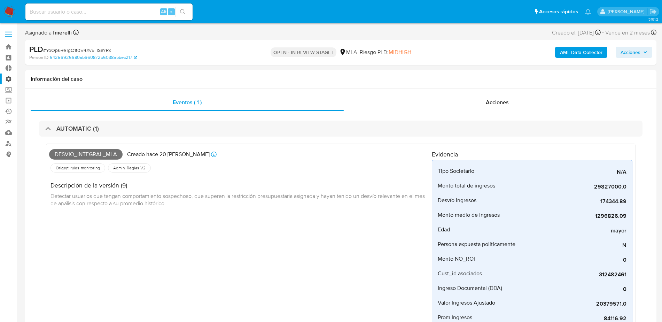
click at [9, 78] on label "Administración" at bounding box center [41, 79] width 83 height 11
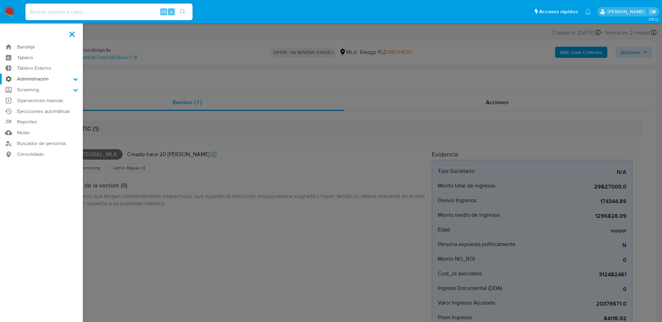
click at [0, 0] on input "Administración" at bounding box center [0, 0] width 0 height 0
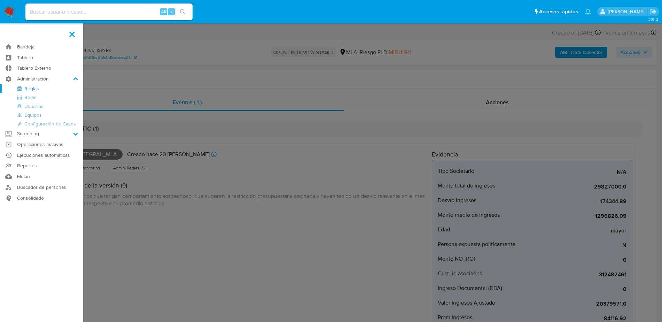
click at [32, 88] on link "Reglas" at bounding box center [41, 88] width 83 height 9
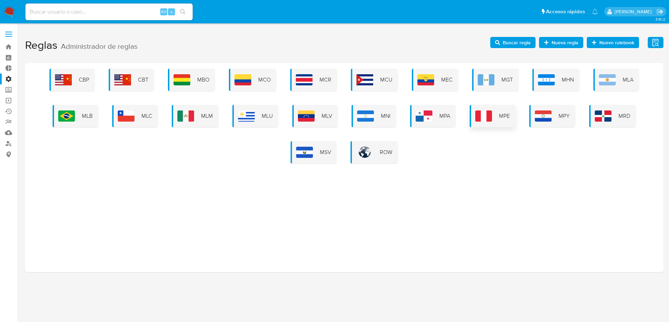
click at [490, 123] on div "MPE" at bounding box center [493, 116] width 46 height 22
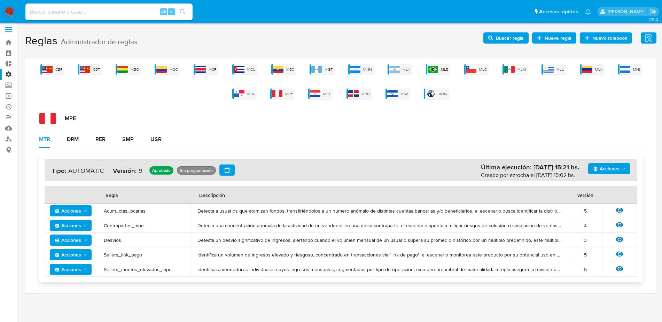
scroll to position [6, 0]
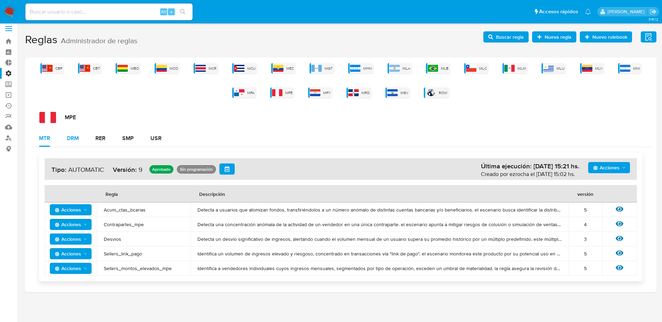
click at [86, 137] on button "DRM" at bounding box center [73, 138] width 29 height 17
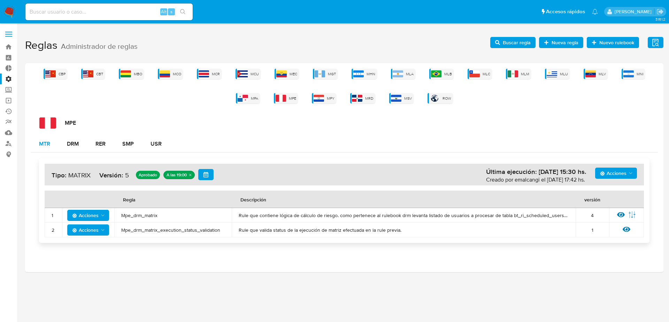
click at [56, 148] on button "MTR" at bounding box center [45, 144] width 28 height 17
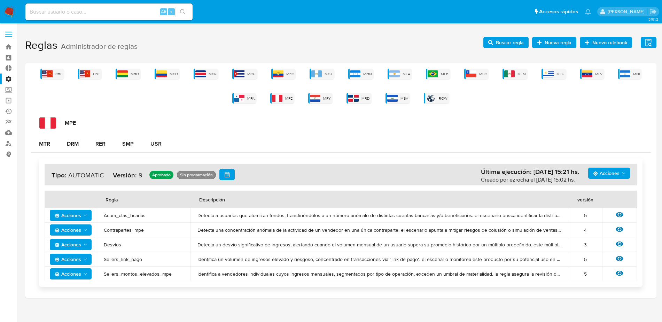
click at [82, 12] on input at bounding box center [108, 11] width 167 height 9
click at [48, 11] on input "vladodo_as" at bounding box center [108, 11] width 167 height 9
type input "vlado_as"
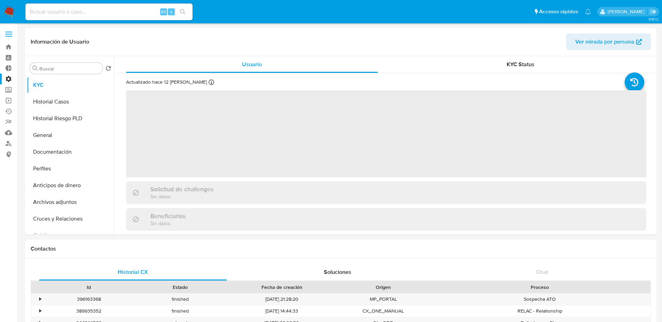
select select "10"
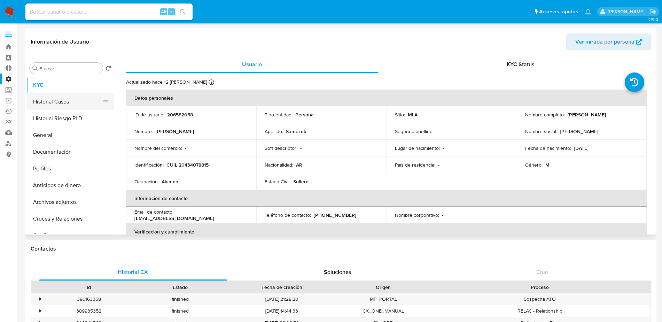
click at [73, 105] on button "Historial Casos" at bounding box center [68, 101] width 82 height 17
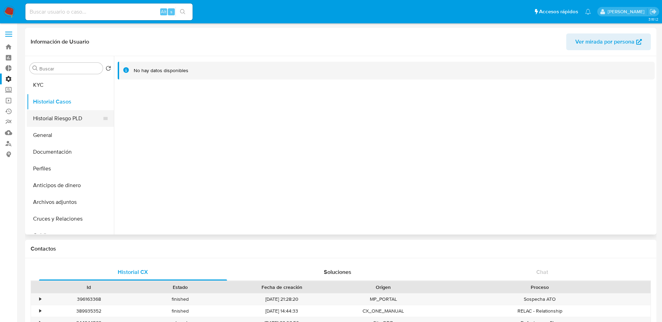
click at [77, 121] on button "Historial Riesgo PLD" at bounding box center [68, 118] width 82 height 17
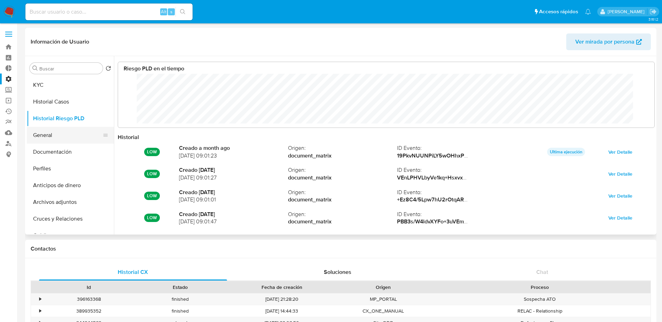
scroll to position [52, 523]
click at [50, 87] on button "KYC" at bounding box center [68, 85] width 82 height 17
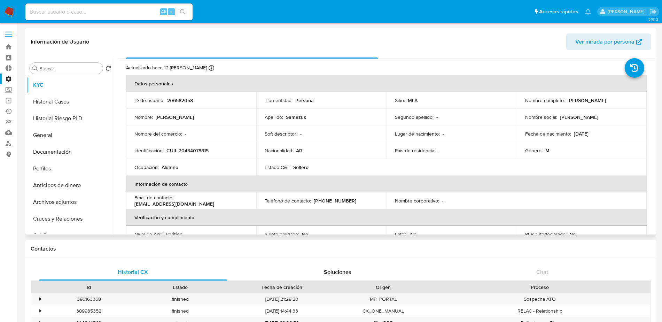
scroll to position [0, 0]
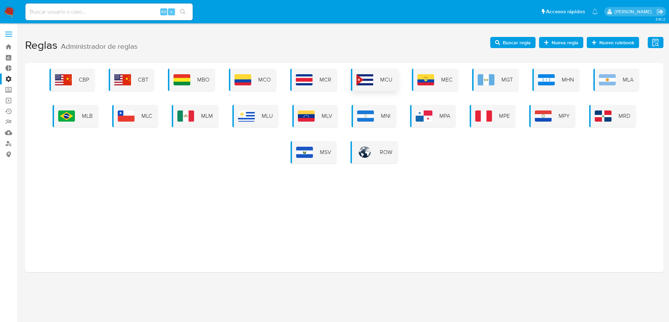
click at [363, 76] on img at bounding box center [364, 79] width 17 height 11
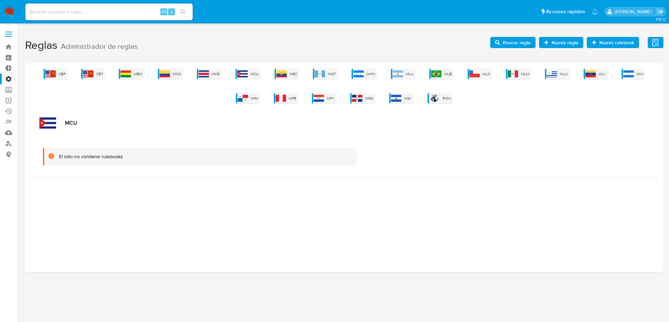
click at [64, 6] on div "Alt s" at bounding box center [108, 11] width 167 height 17
click at [59, 13] on input at bounding box center [108, 11] width 167 height 9
type input "[PERSON_NAME]"
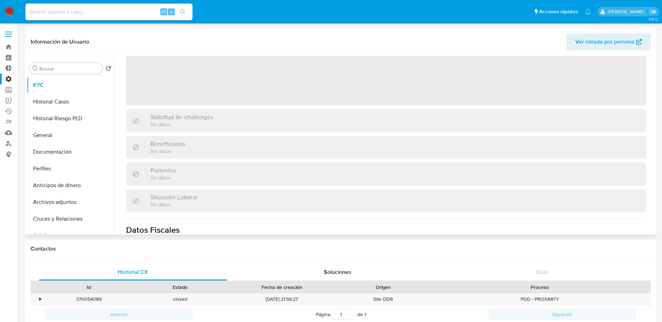
scroll to position [202, 0]
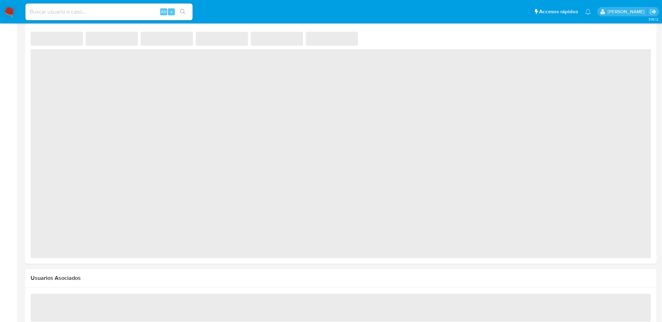
select select "10"
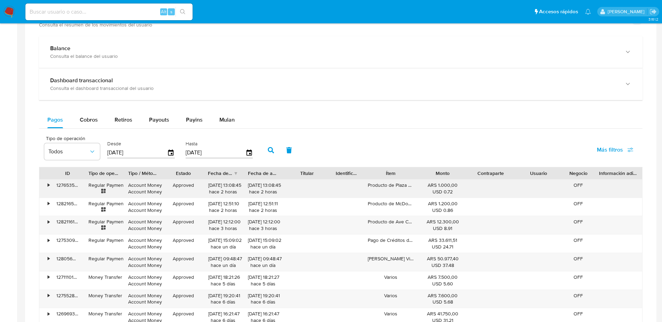
scroll to position [320, 0]
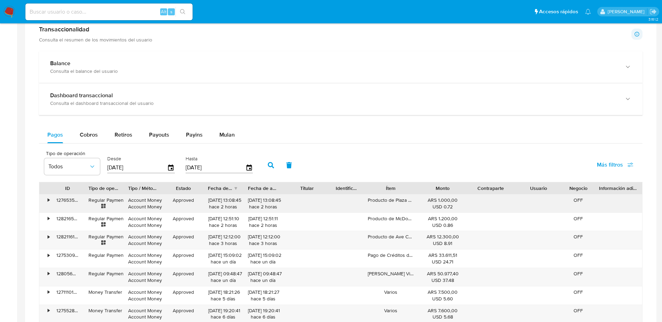
click at [47, 195] on div "•" at bounding box center [45, 203] width 12 height 18
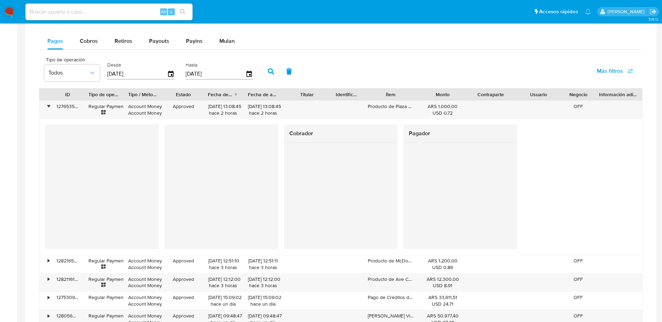
scroll to position [363, 0]
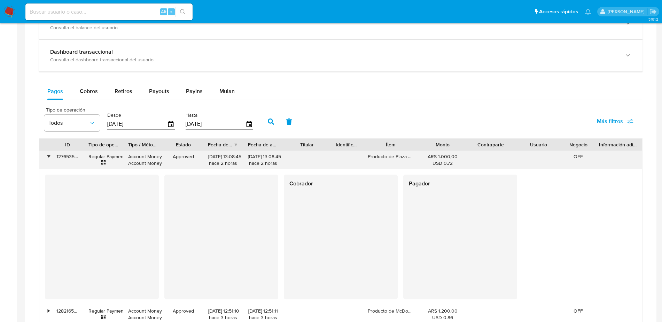
click at [55, 155] on div "127653597419" at bounding box center [68, 160] width 32 height 18
click at [46, 154] on div "•" at bounding box center [45, 160] width 12 height 18
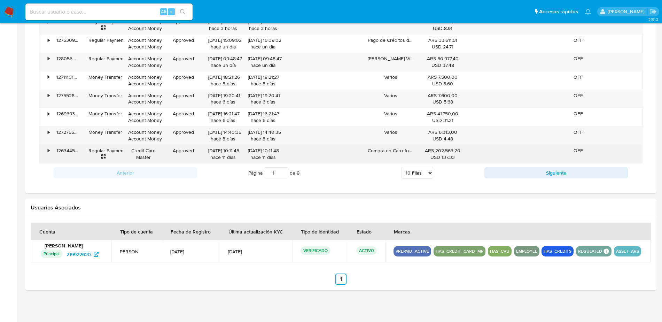
scroll to position [494, 0]
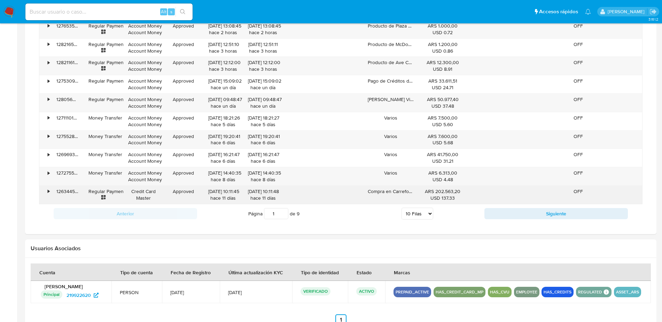
click at [45, 188] on div "•" at bounding box center [45, 195] width 12 height 18
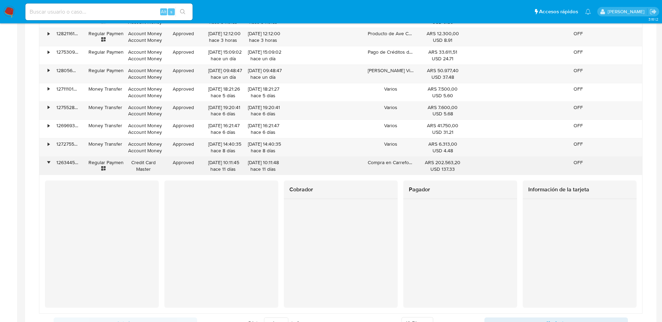
scroll to position [538, 0]
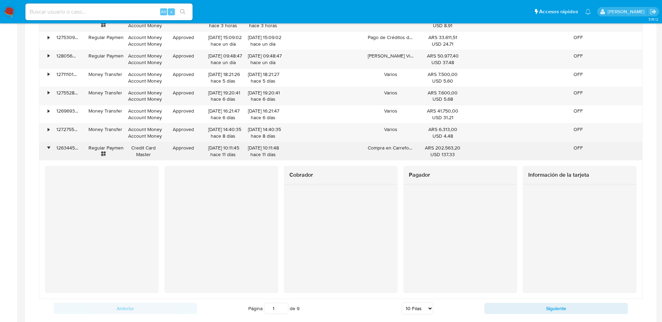
click at [46, 152] on div "•" at bounding box center [45, 151] width 12 height 18
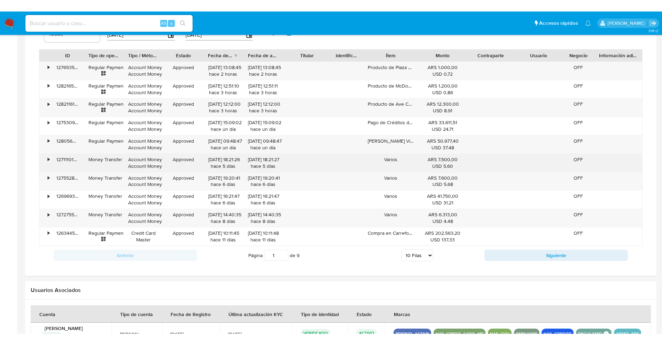
scroll to position [451, 0]
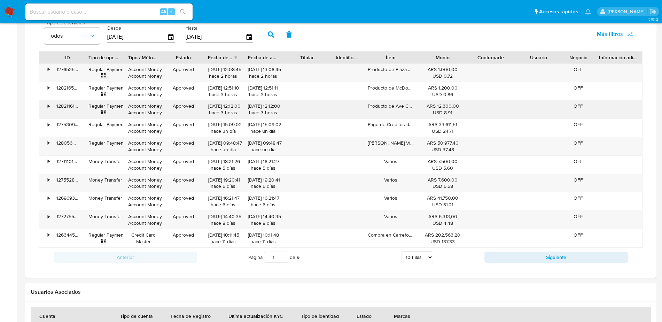
click at [101, 108] on div "Regular Payment" at bounding box center [104, 109] width 30 height 13
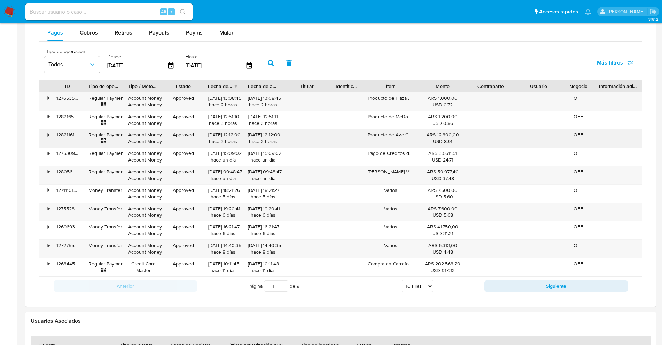
scroll to position [407, 0]
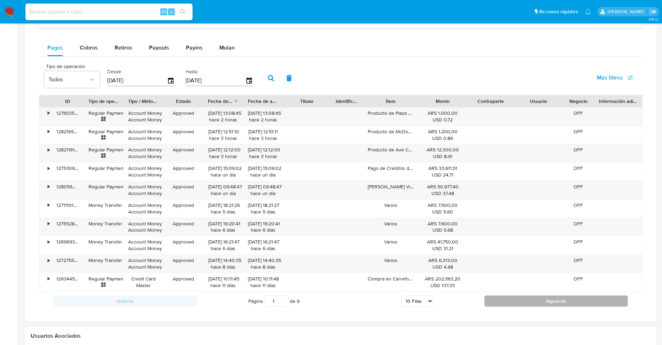
click at [523, 298] on button "Siguiente" at bounding box center [557, 300] width 144 height 11
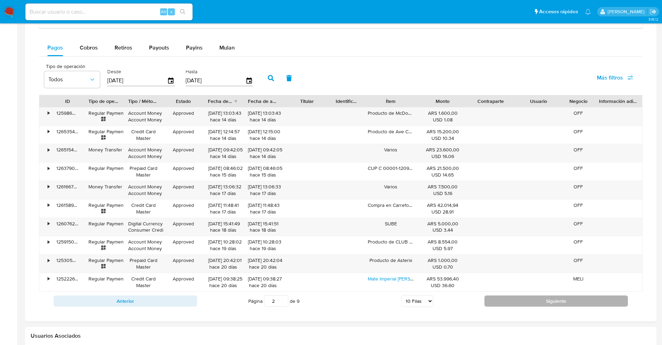
click at [594, 301] on button "Siguiente" at bounding box center [557, 300] width 144 height 11
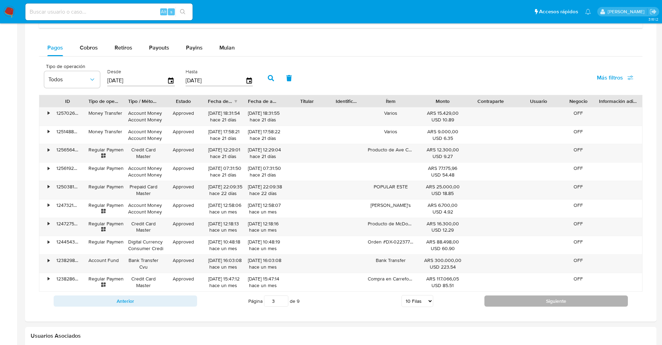
click at [596, 298] on button "Siguiente" at bounding box center [557, 300] width 144 height 11
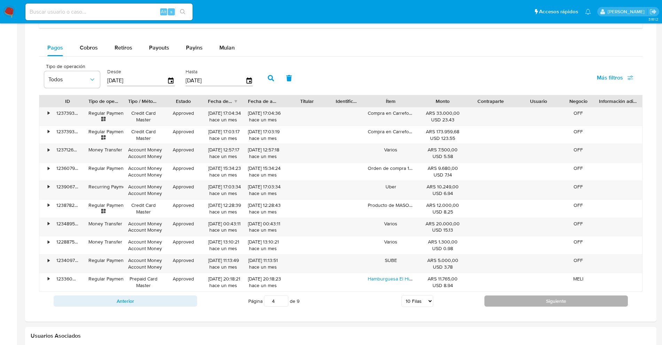
click at [581, 301] on button "Siguiente" at bounding box center [557, 300] width 144 height 11
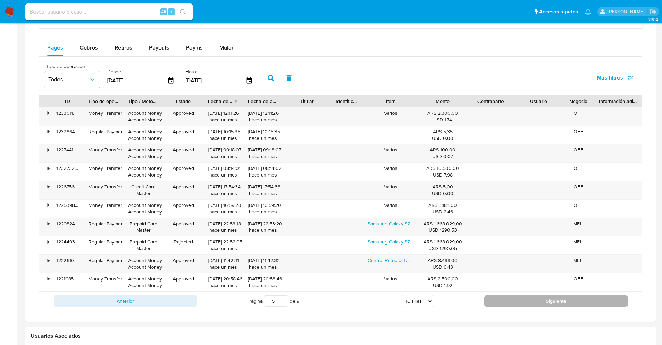
click at [497, 301] on button "Siguiente" at bounding box center [557, 300] width 144 height 11
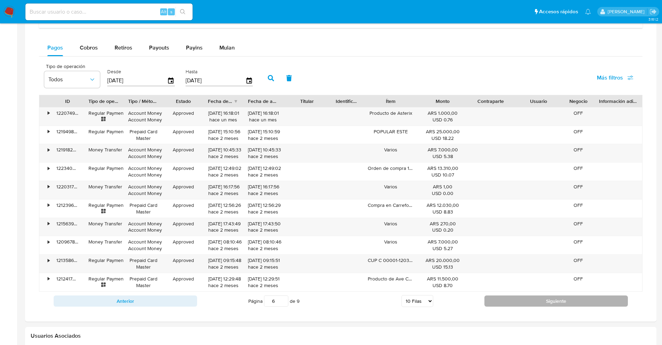
click at [561, 303] on button "Siguiente" at bounding box center [557, 300] width 144 height 11
click at [552, 302] on button "Siguiente" at bounding box center [557, 300] width 144 height 11
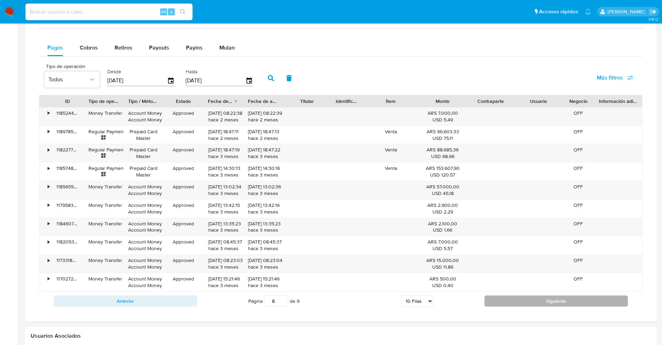
click at [543, 298] on button "Siguiente" at bounding box center [557, 300] width 144 height 11
type input "9"
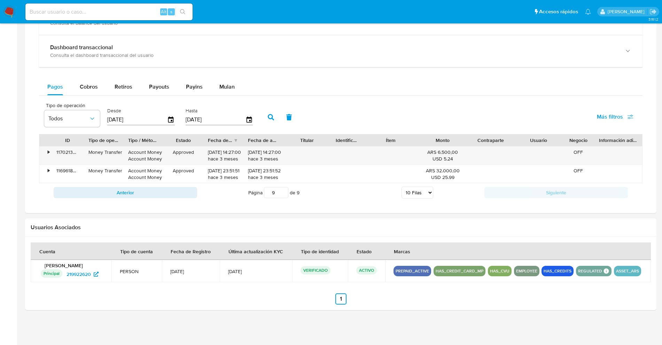
scroll to position [368, 0]
drag, startPoint x: 96, startPoint y: 87, endPoint x: 93, endPoint y: 96, distance: 9.1
click at [94, 88] on span "Cobros" at bounding box center [89, 87] width 18 height 8
select select "10"
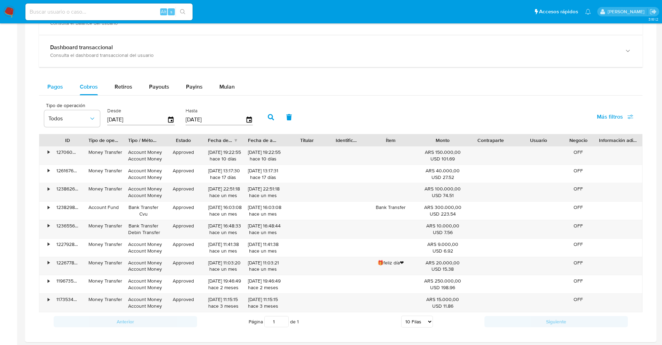
click at [63, 85] on button "Pagos" at bounding box center [55, 86] width 32 height 17
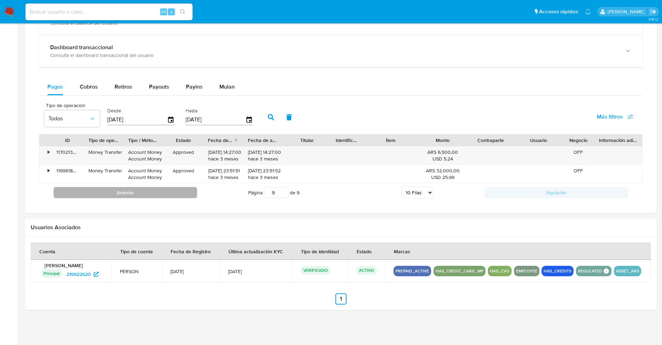
click at [104, 191] on button "Anterior" at bounding box center [126, 192] width 144 height 11
type input "8"
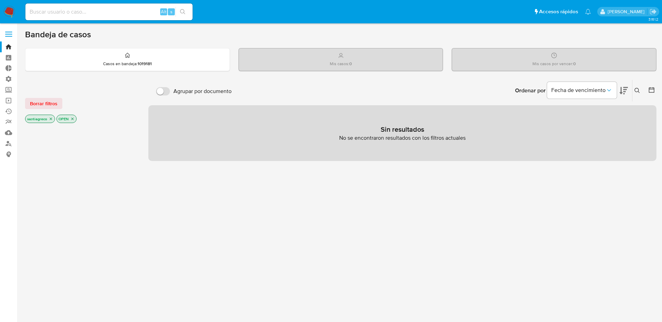
click at [97, 5] on div "Alt s" at bounding box center [108, 11] width 167 height 17
click at [97, 11] on input at bounding box center [108, 11] width 167 height 9
type input "[PERSON_NAME]"
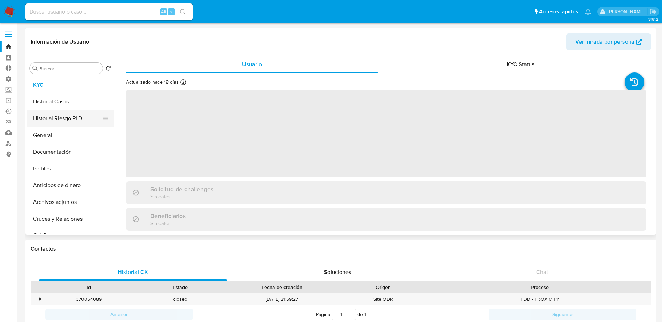
select select "10"
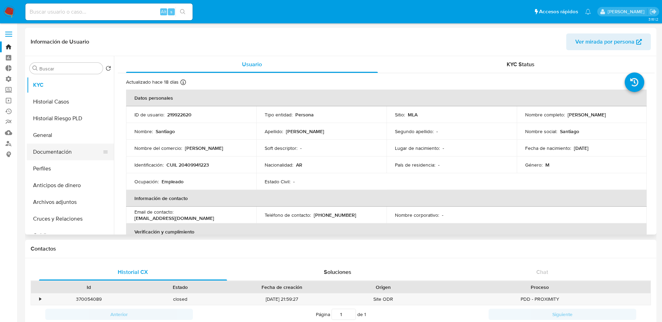
click at [68, 151] on button "Documentación" at bounding box center [68, 152] width 82 height 17
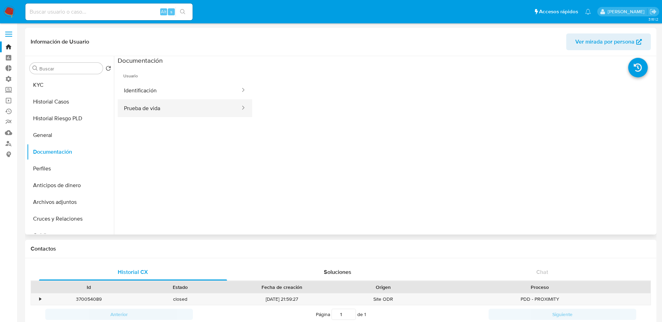
click at [169, 106] on button "Prueba de vida" at bounding box center [179, 108] width 123 height 18
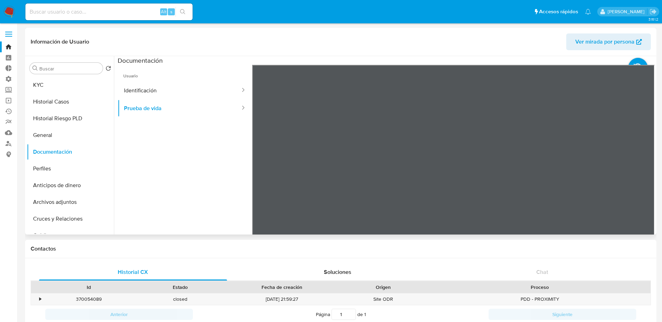
scroll to position [22, 0]
click at [150, 92] on button "Identificación" at bounding box center [179, 91] width 123 height 18
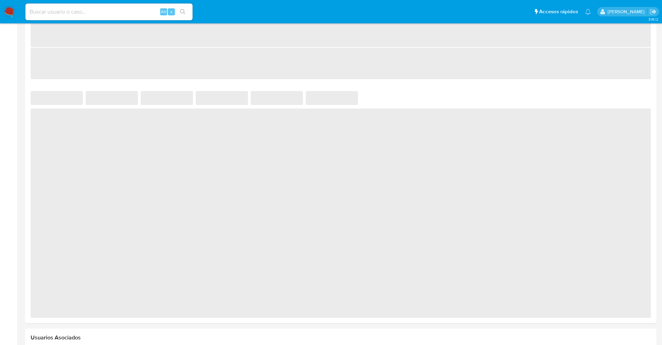
scroll to position [393, 0]
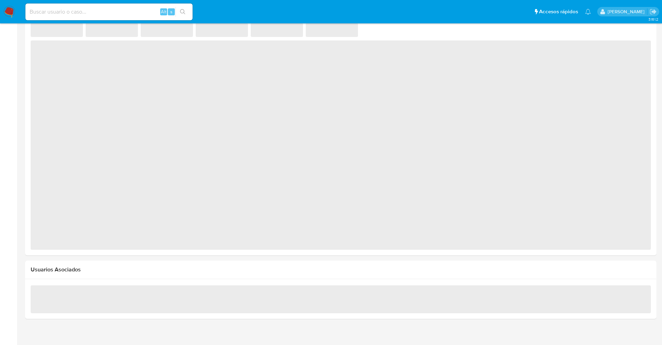
select select "10"
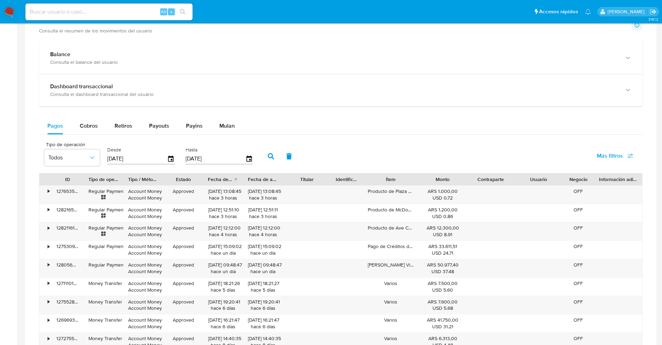
scroll to position [297, 0]
